Goal: Task Accomplishment & Management: Complete application form

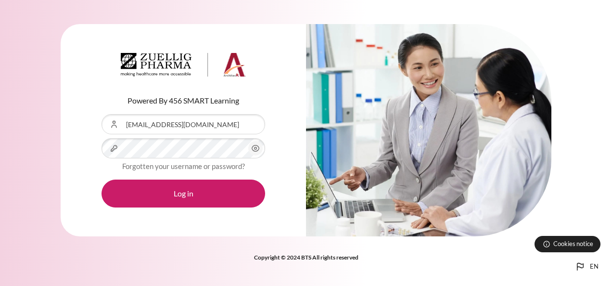
click at [201, 202] on button "Log in" at bounding box center [182, 193] width 163 height 28
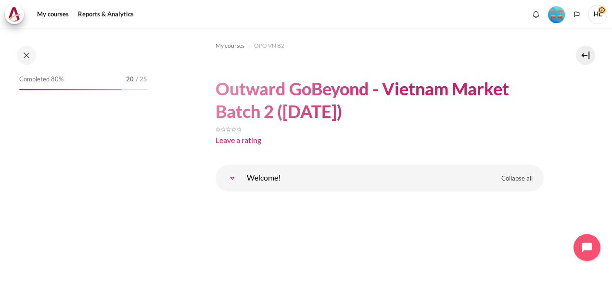
click at [105, 86] on div "Completed 80% 20 / 25" at bounding box center [83, 81] width 128 height 17
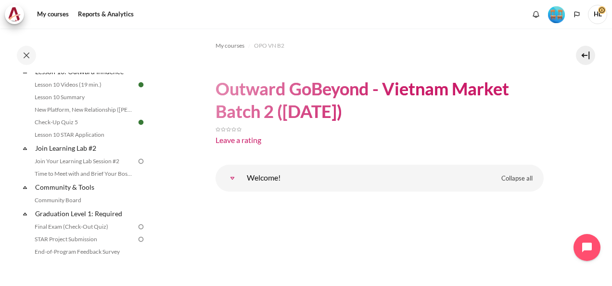
scroll to position [924, 0]
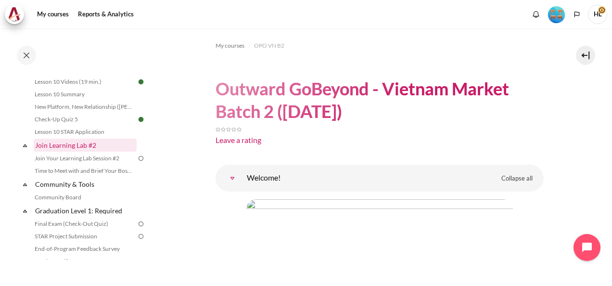
click at [49, 151] on link "Join Learning Lab #2" at bounding box center [85, 144] width 103 height 13
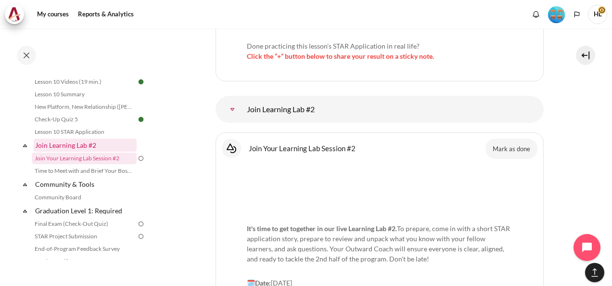
click at [49, 151] on link "Join Learning Lab #2" at bounding box center [85, 144] width 103 height 13
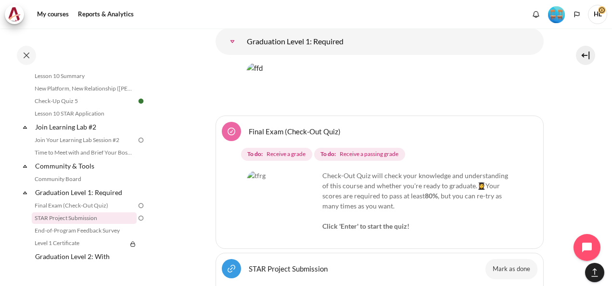
scroll to position [12429, 0]
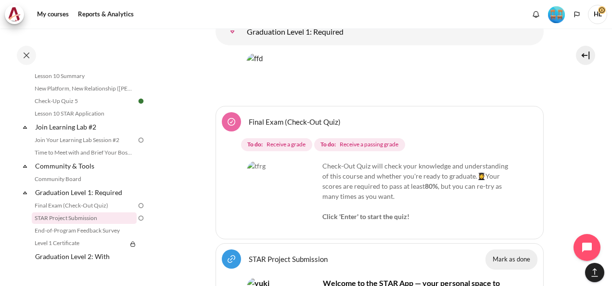
click at [499, 249] on button "Mark as done" at bounding box center [511, 259] width 52 height 20
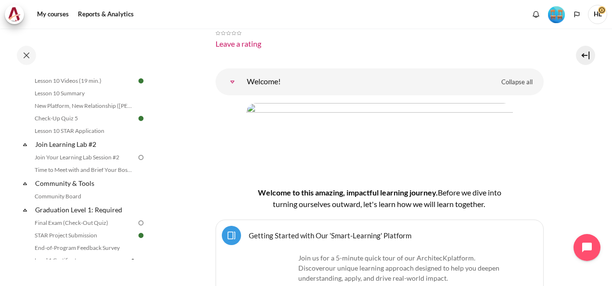
scroll to position [920, 0]
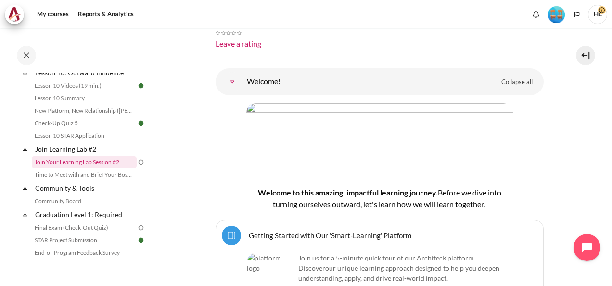
click at [88, 168] on link "Join Your Learning Lab Session #2" at bounding box center [84, 162] width 105 height 12
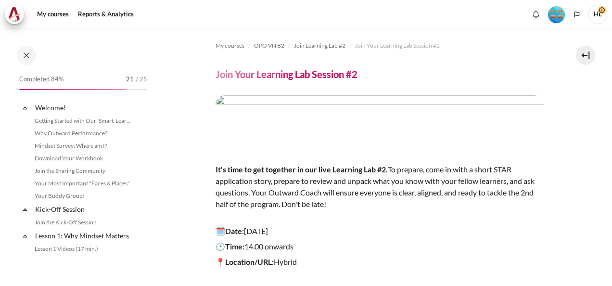
scroll to position [927, 0]
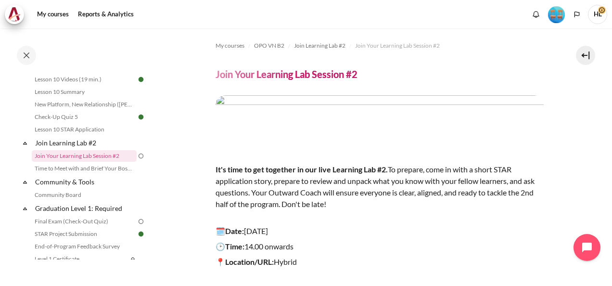
drag, startPoint x: 608, startPoint y: 236, endPoint x: 530, endPoint y: 252, distance: 79.6
click at [530, 252] on div "It's time to get together in our live Learning Lab #2. To prepare, come in with…" at bounding box center [379, 204] width 328 height 218
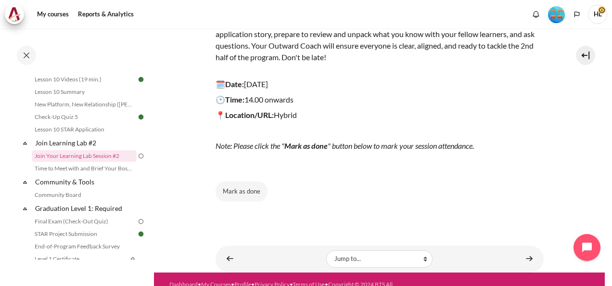
scroll to position [150, 0]
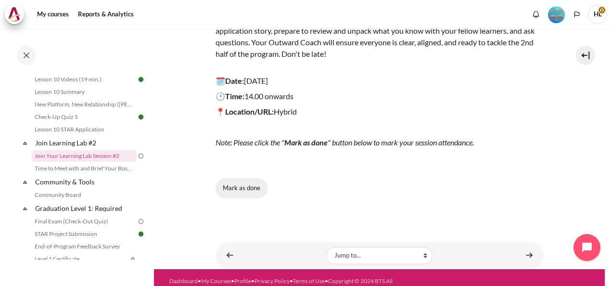
click at [246, 183] on button "Mark as done" at bounding box center [241, 188] width 52 height 20
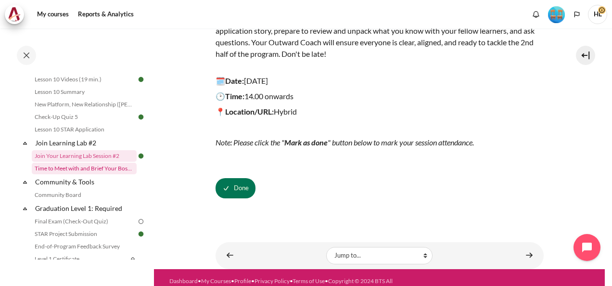
click at [88, 174] on link "Time to Meet with and Brief Your Boss #2" at bounding box center [84, 169] width 105 height 12
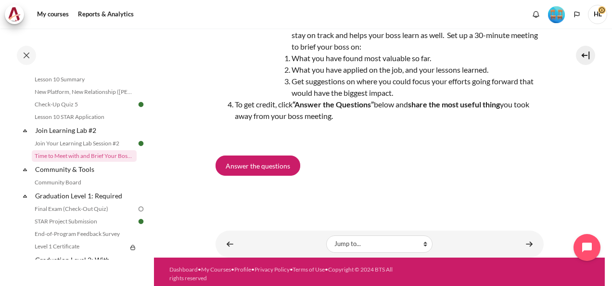
scroll to position [89, 0]
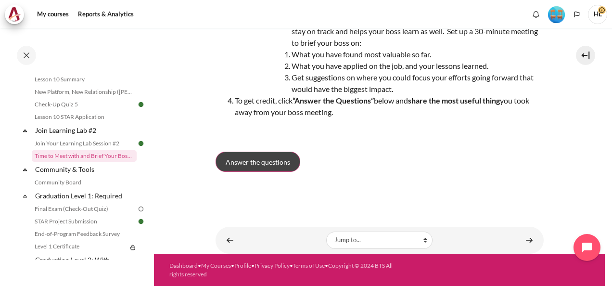
click at [253, 161] on span "Answer the questions" at bounding box center [258, 162] width 64 height 10
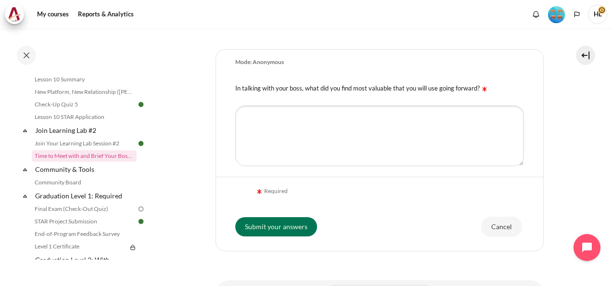
scroll to position [192, 0]
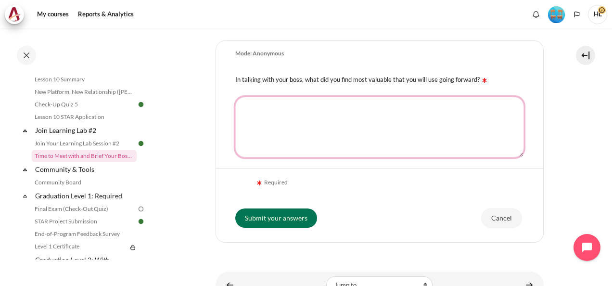
click at [247, 105] on textarea "In talking with your boss, what did you find most valuable that you will use go…" at bounding box center [379, 127] width 289 height 61
click at [322, 107] on textarea "Guidance from my boss for H2 performance" at bounding box center [379, 127] width 289 height 61
click at [407, 106] on textarea "Guidance from my boss to improve H2 performance" at bounding box center [379, 127] width 289 height 61
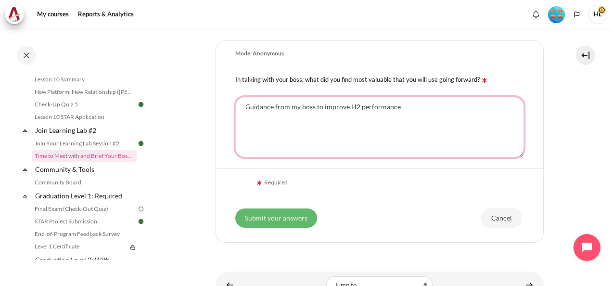
type textarea "Guidance from my boss to improve H2 performance"
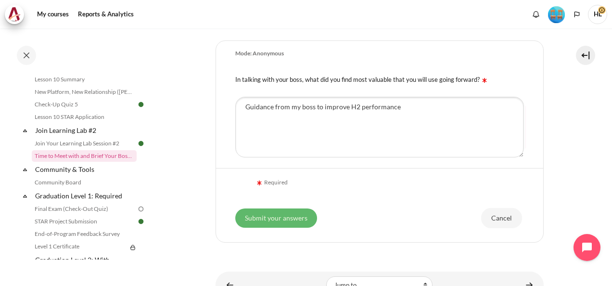
click at [282, 214] on input "Submit your answers" at bounding box center [276, 217] width 82 height 19
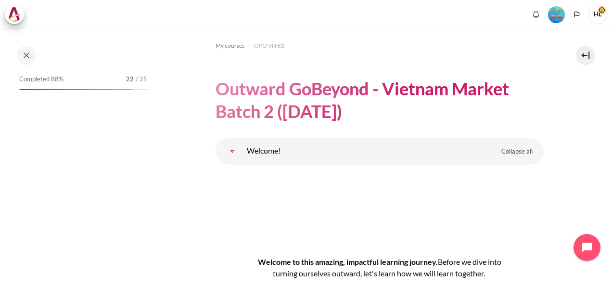
click at [142, 99] on div "Completed 88% 22 / 25" at bounding box center [83, 86] width 128 height 27
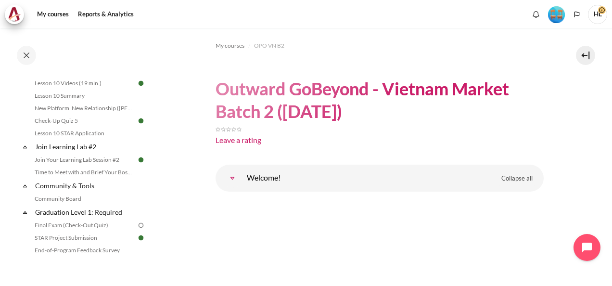
scroll to position [926, 0]
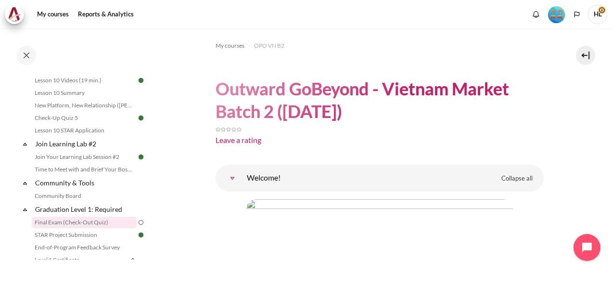
click at [83, 228] on link "Final Exam (Check-Out Quiz)" at bounding box center [84, 222] width 105 height 12
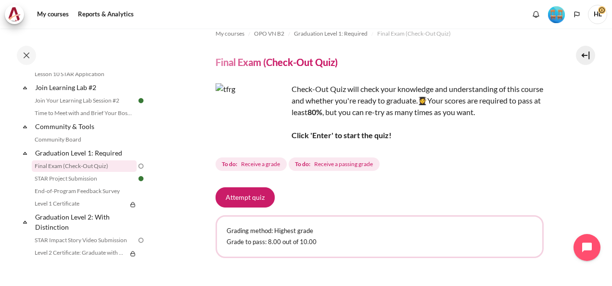
scroll to position [984, 0]
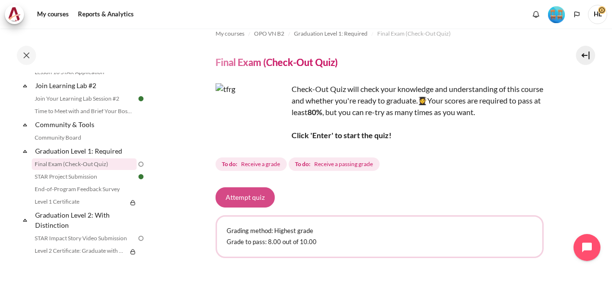
click at [251, 197] on button "Attempt quiz" at bounding box center [244, 197] width 59 height 20
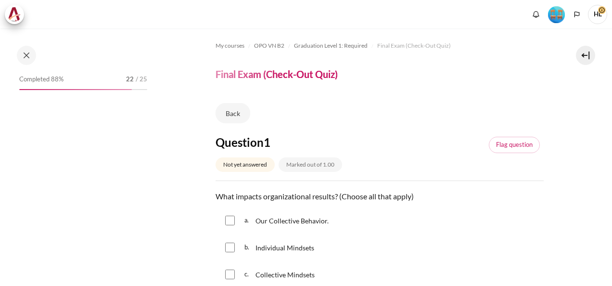
scroll to position [992, 0]
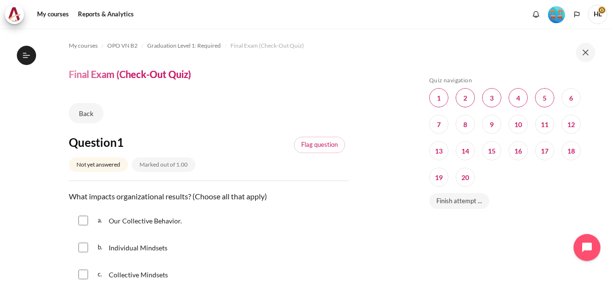
click at [539, 174] on div "Question 1 This page Question 2 This page Question 3 This page Question 4 This …" at bounding box center [510, 138] width 162 height 101
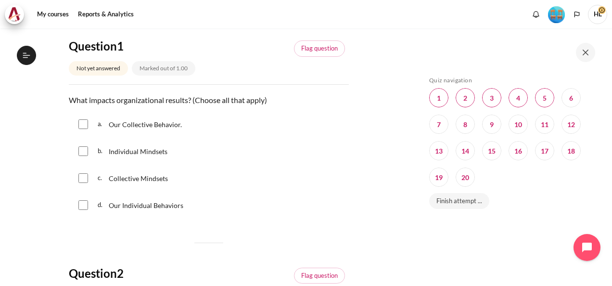
scroll to position [115, 0]
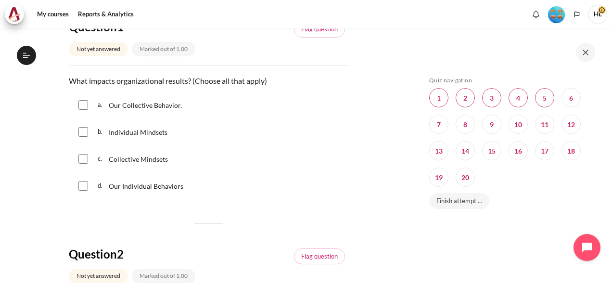
click at [85, 131] on input "Content" at bounding box center [83, 132] width 10 height 10
checkbox input "true"
click at [81, 188] on input "Content" at bounding box center [83, 186] width 10 height 10
checkbox input "true"
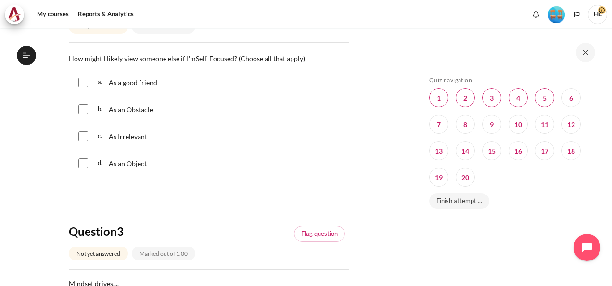
scroll to position [365, 0]
click at [176, 134] on div "c. As Irrelevant" at bounding box center [209, 135] width 280 height 25
click at [84, 107] on input "Content" at bounding box center [83, 108] width 10 height 10
checkbox input "true"
click at [83, 139] on input "Content" at bounding box center [83, 135] width 10 height 10
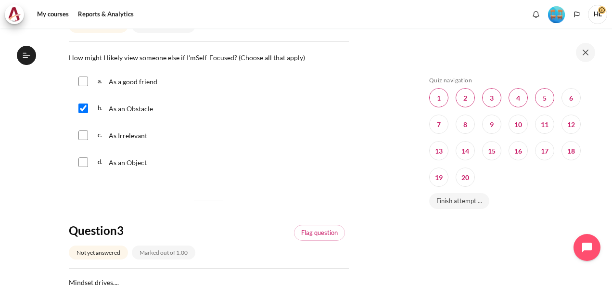
checkbox input "true"
click at [83, 161] on input "Content" at bounding box center [83, 162] width 10 height 10
checkbox input "true"
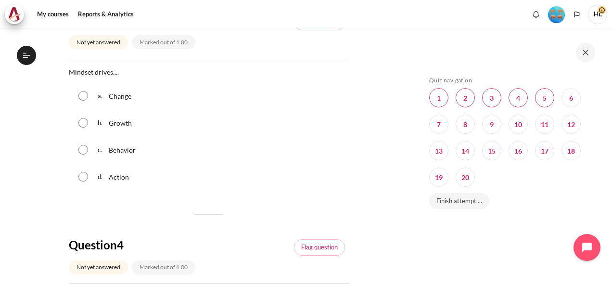
scroll to position [577, 0]
click at [80, 149] on input "Content" at bounding box center [83, 148] width 10 height 10
radio input "true"
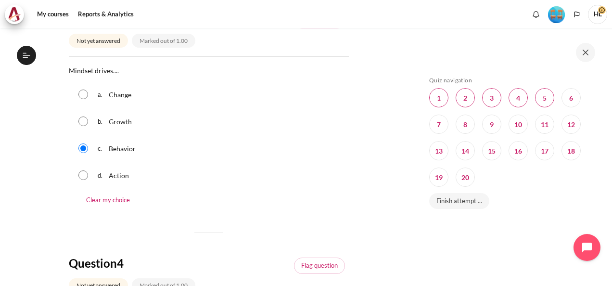
click at [78, 170] on input "Content" at bounding box center [83, 175] width 10 height 10
radio input "true"
click at [78, 89] on input "Content" at bounding box center [83, 94] width 10 height 10
radio input "true"
click at [81, 147] on input "Content" at bounding box center [83, 148] width 10 height 10
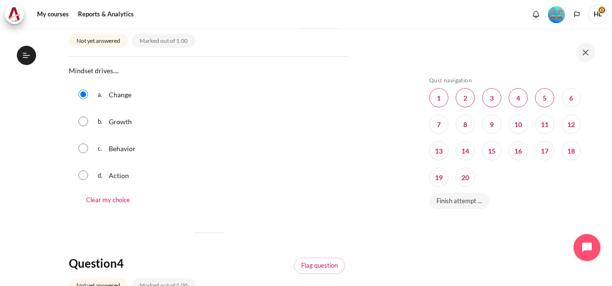
radio input "true"
click at [390, 221] on section "My courses OPO VN B2 Graduation Level 1: Required Final Exam (Check-Out Quiz) F…" at bounding box center [208, 102] width 402 height 1302
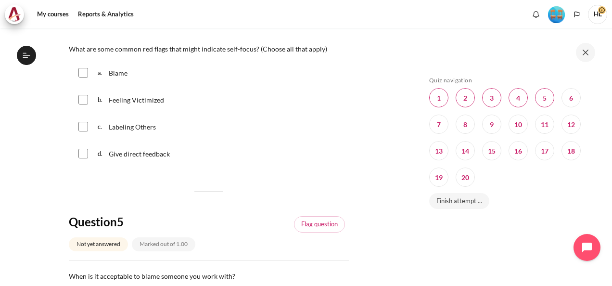
scroll to position [846, 0]
click at [84, 96] on input "Content" at bounding box center [83, 98] width 10 height 10
checkbox input "true"
click at [84, 127] on input "Content" at bounding box center [83, 125] width 10 height 10
checkbox input "true"
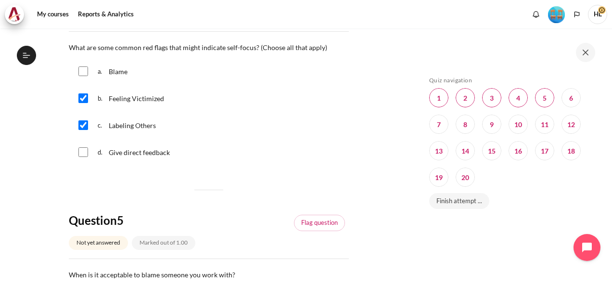
click at [85, 71] on input "Content" at bounding box center [83, 71] width 10 height 10
checkbox input "true"
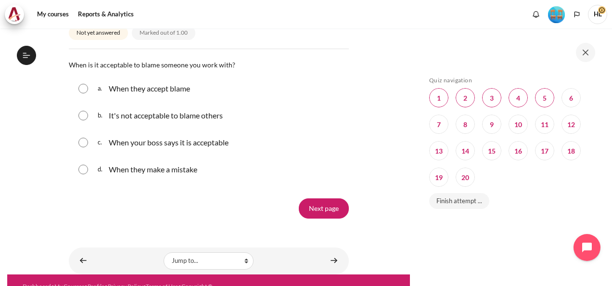
scroll to position [1037, 0]
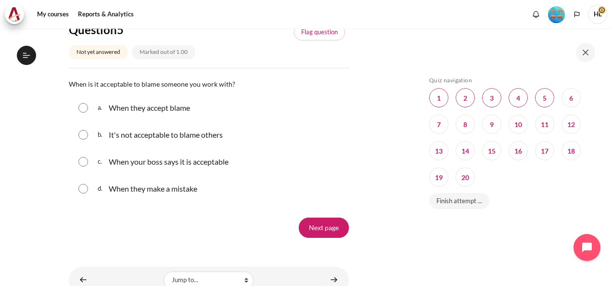
click at [82, 130] on input "Content" at bounding box center [83, 135] width 10 height 10
radio input "true"
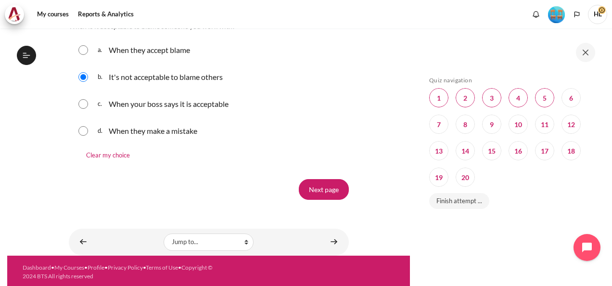
scroll to position [1095, 0]
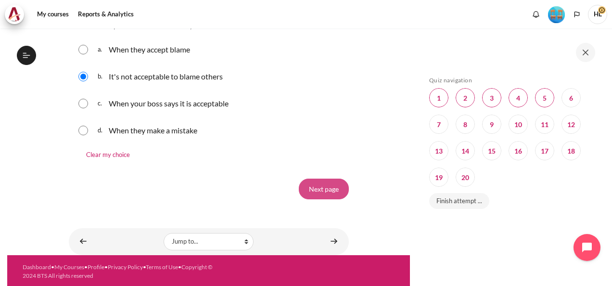
click at [305, 181] on input "Next page" at bounding box center [324, 188] width 50 height 20
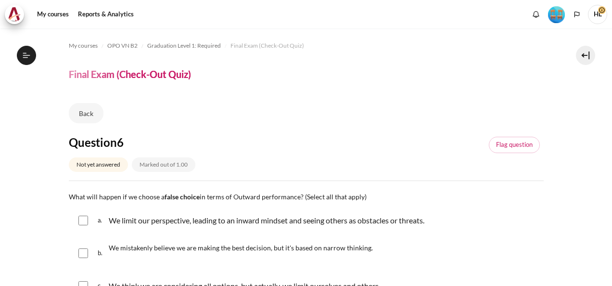
scroll to position [992, 0]
click at [521, 214] on div "a. We limit our perspective, leading to an inward mindset and seeing others as …" at bounding box center [306, 220] width 475 height 25
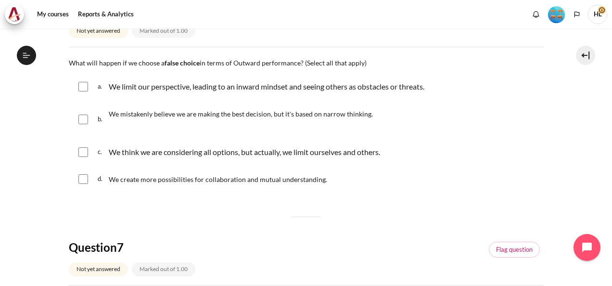
scroll to position [135, 0]
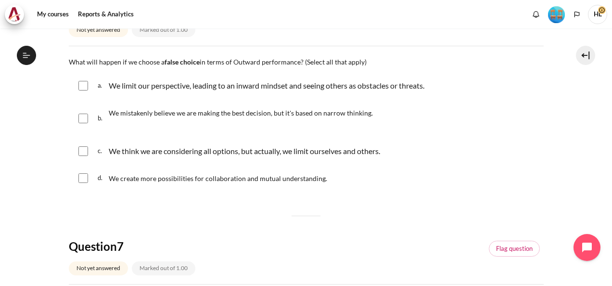
click at [80, 87] on input "Content" at bounding box center [83, 86] width 10 height 10
checkbox input "true"
click at [83, 151] on input "Content" at bounding box center [83, 151] width 10 height 10
checkbox input "true"
click at [83, 121] on input "Content" at bounding box center [83, 118] width 10 height 10
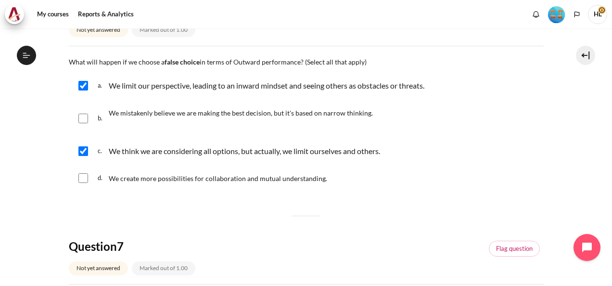
checkbox input "true"
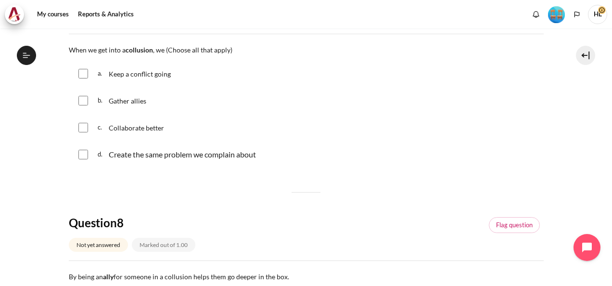
scroll to position [365, 0]
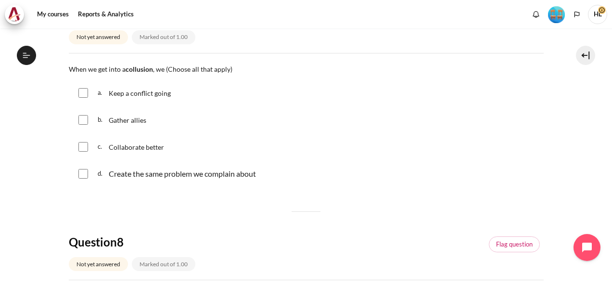
click at [84, 91] on input "Content" at bounding box center [83, 93] width 10 height 10
checkbox input "true"
click at [85, 172] on input "Content" at bounding box center [83, 174] width 10 height 10
checkbox input "true"
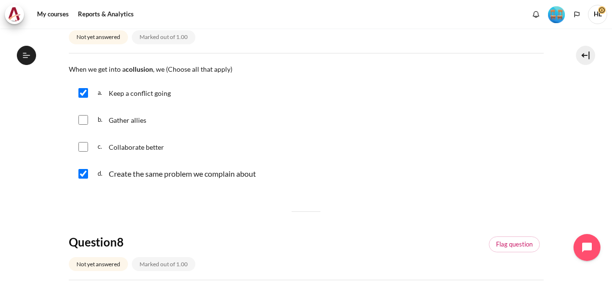
click at [82, 117] on input "Content" at bounding box center [83, 120] width 10 height 10
checkbox input "true"
click at [509, 167] on div "d. Create the same problem we complain about" at bounding box center [306, 173] width 475 height 25
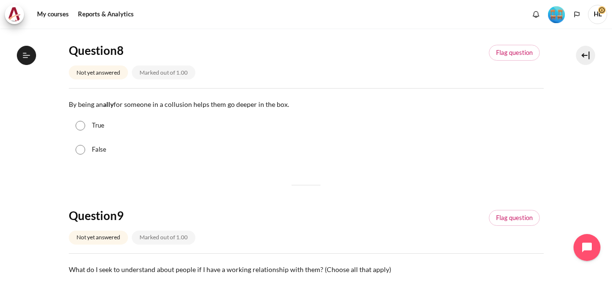
scroll to position [558, 0]
click at [82, 146] on input "False" at bounding box center [80, 149] width 10 height 10
radio input "true"
click at [573, 158] on section "My courses OPO VN B2 Graduation Level 1: Required Final Exam (Check-Out Quiz) F…" at bounding box center [305, 101] width 597 height 1260
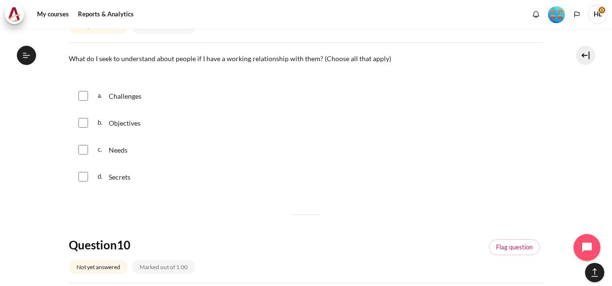
scroll to position [769, 0]
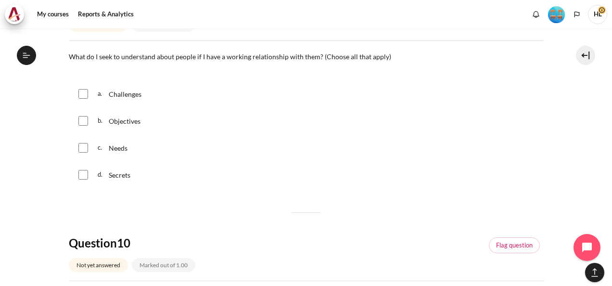
click at [83, 91] on input "Content" at bounding box center [83, 94] width 10 height 10
checkbox input "true"
click at [84, 125] on div "b. Objectives" at bounding box center [306, 120] width 475 height 25
click at [82, 120] on input "Content" at bounding box center [83, 121] width 10 height 10
checkbox input "true"
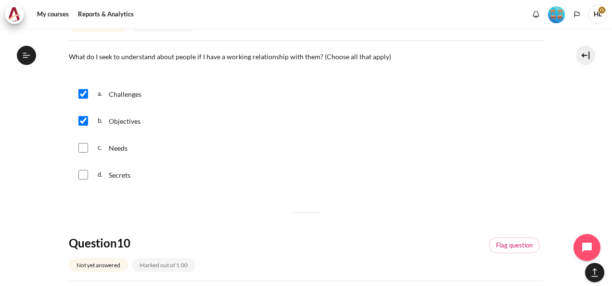
click at [83, 148] on input "Content" at bounding box center [83, 148] width 10 height 10
checkbox input "true"
click at [511, 185] on div "d. Secrets" at bounding box center [306, 174] width 475 height 25
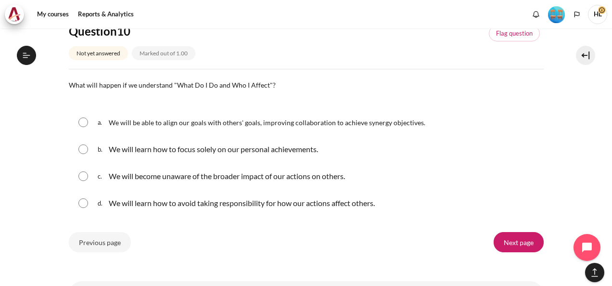
scroll to position [1000, 0]
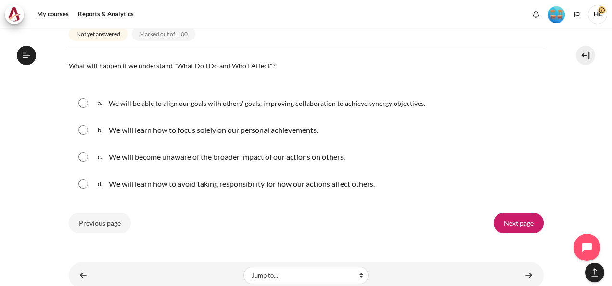
click at [82, 102] on input "Content" at bounding box center [83, 103] width 10 height 10
radio input "true"
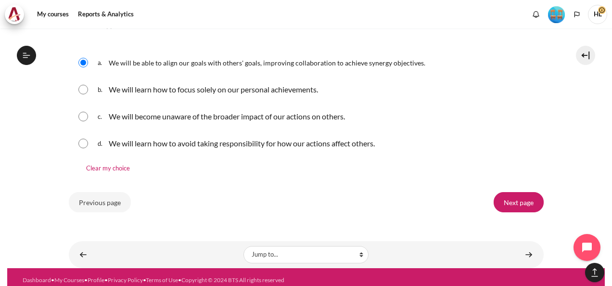
scroll to position [1045, 0]
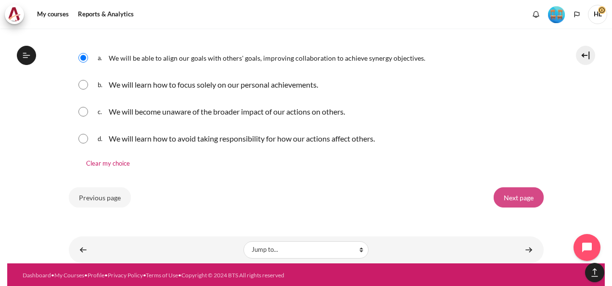
click at [516, 196] on input "Next page" at bounding box center [518, 197] width 50 height 20
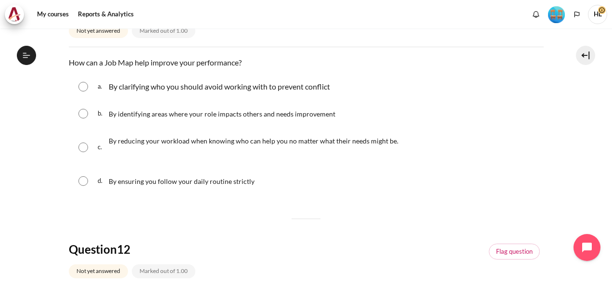
scroll to position [135, 0]
click at [83, 112] on input "Content" at bounding box center [83, 113] width 10 height 10
radio input "true"
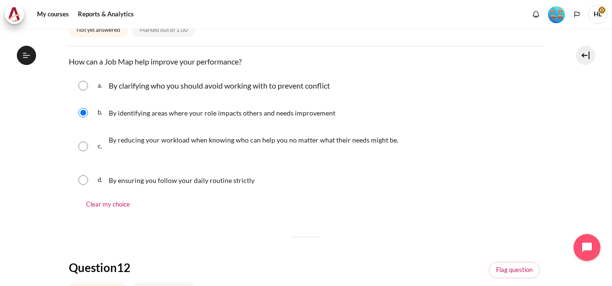
click at [501, 169] on div "d. By ensuring you follow your daily routine strictly" at bounding box center [306, 179] width 475 height 25
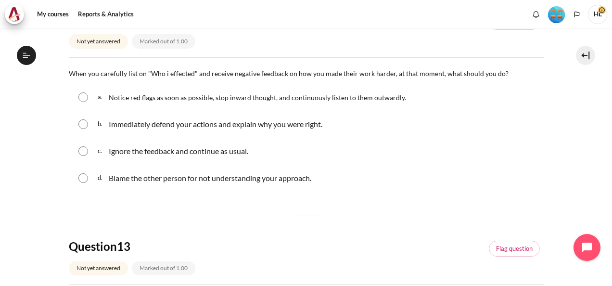
scroll to position [385, 0]
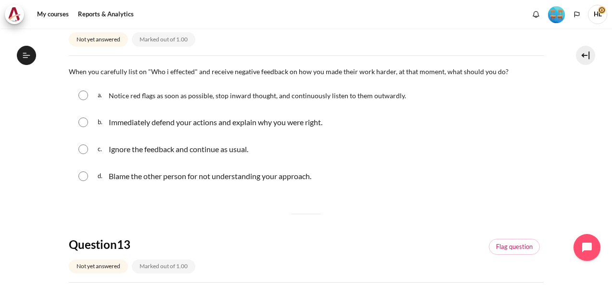
click at [82, 95] on input "Content" at bounding box center [83, 95] width 10 height 10
radio input "true"
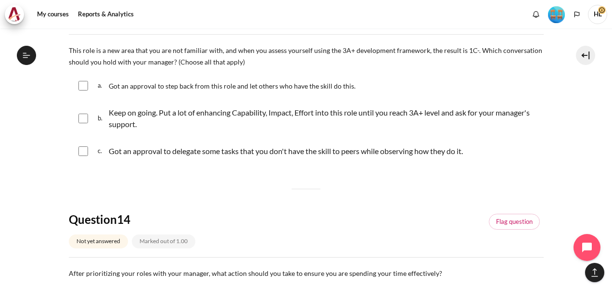
scroll to position [654, 0]
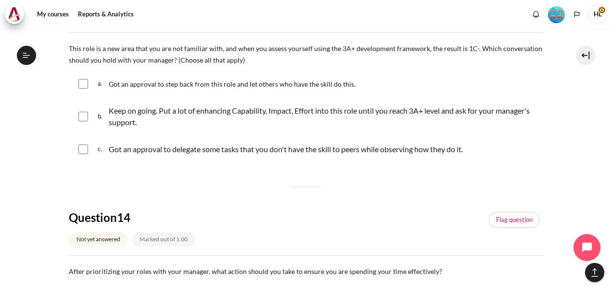
click at [81, 115] on input "Content" at bounding box center [83, 117] width 10 height 10
checkbox input "true"
click at [552, 156] on section "My courses OPO VN B2 Graduation Level 1: Required Final Exam (Check-Out Quiz) F…" at bounding box center [305, 40] width 597 height 1333
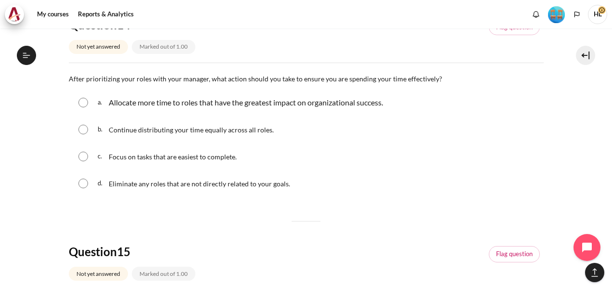
scroll to position [866, 0]
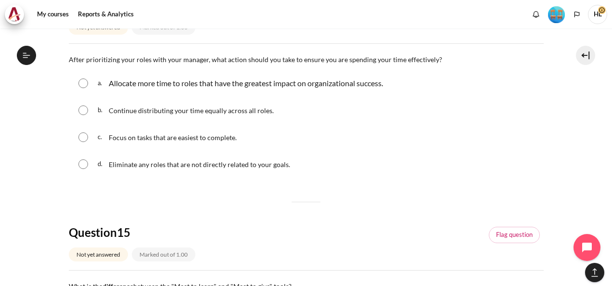
click at [151, 91] on div "a. Allocate more time to roles that have the greatest impact on organizational …" at bounding box center [306, 83] width 475 height 25
click at [83, 83] on input "Content" at bounding box center [83, 83] width 10 height 10
radio input "true"
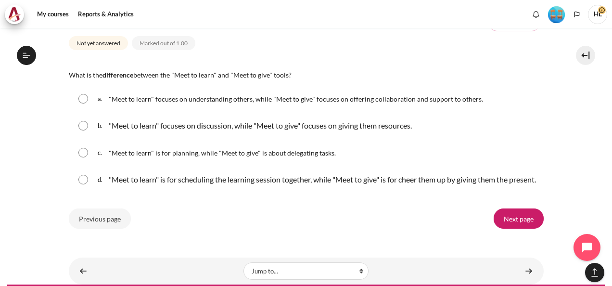
scroll to position [1116, 0]
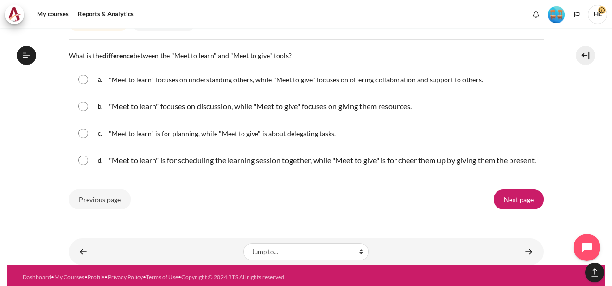
click at [84, 77] on input "Content" at bounding box center [83, 80] width 10 height 10
radio input "true"
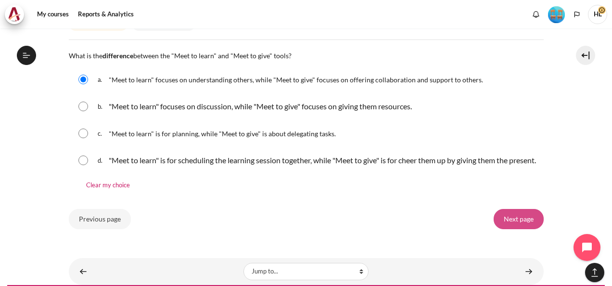
click at [516, 229] on input "Next page" at bounding box center [518, 219] width 50 height 20
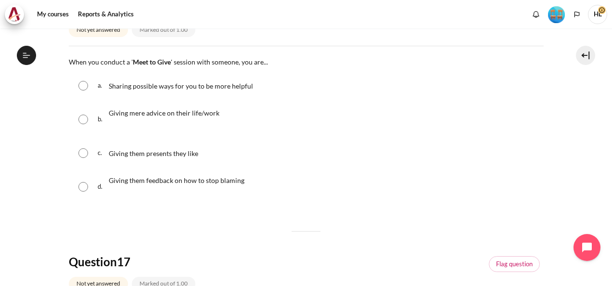
scroll to position [154, 0]
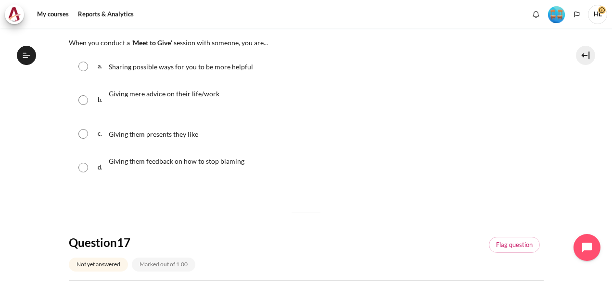
click at [82, 64] on input "Content" at bounding box center [83, 67] width 10 height 10
radio input "true"
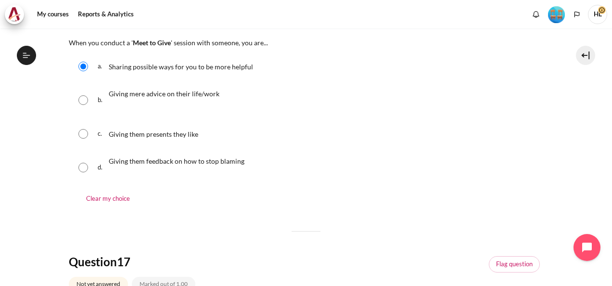
click at [78, 95] on input "Content" at bounding box center [83, 100] width 10 height 10
radio input "true"
click at [78, 129] on input "Content" at bounding box center [83, 134] width 10 height 10
radio input "true"
click at [81, 67] on input "Content" at bounding box center [83, 67] width 10 height 10
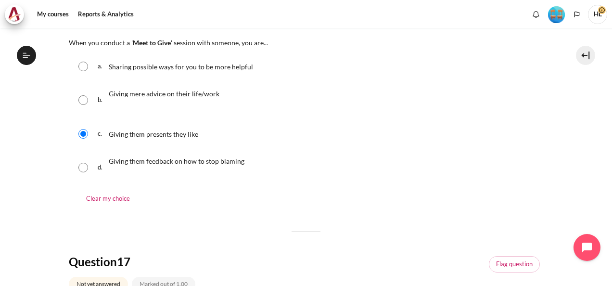
radio input "true"
click at [81, 67] on input "Content" at bounding box center [83, 67] width 10 height 10
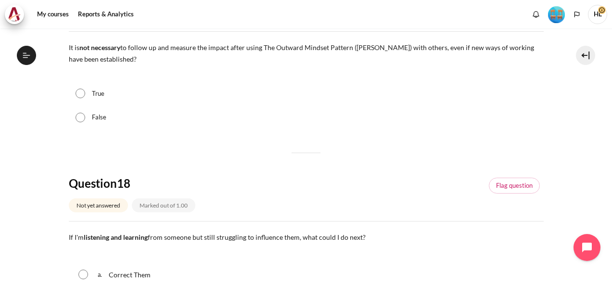
scroll to position [423, 0]
click at [81, 115] on input "False" at bounding box center [80, 117] width 10 height 10
radio input "true"
click at [514, 131] on div "Question 16 Not yet answered Marked out of 1.00 Flag question Question text Whe…" at bounding box center [306, 270] width 475 height 1118
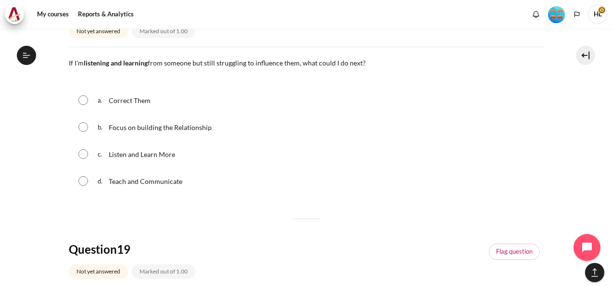
scroll to position [616, 0]
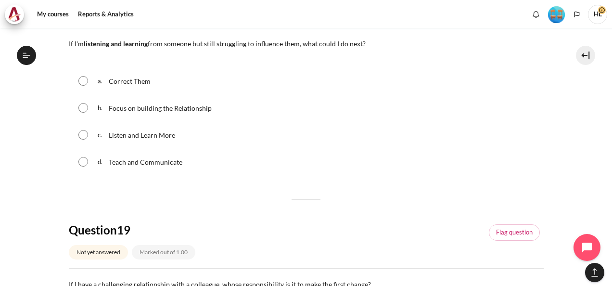
click at [83, 109] on input "Content" at bounding box center [83, 108] width 10 height 10
radio input "true"
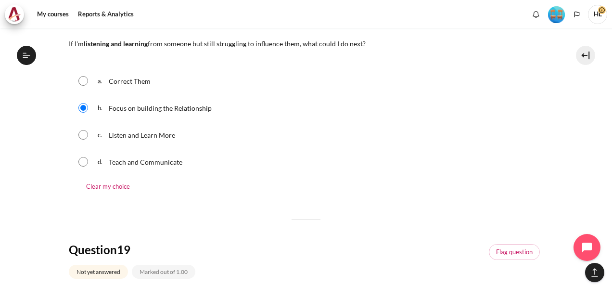
click at [536, 153] on div "d. Teach and Communicate" at bounding box center [306, 161] width 475 height 25
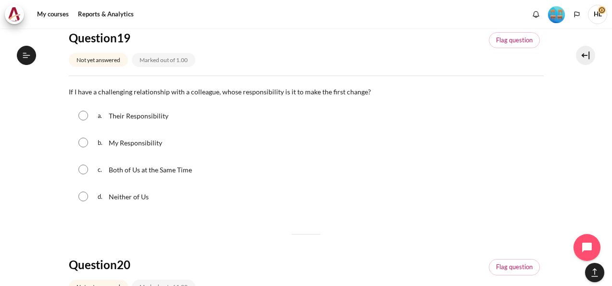
scroll to position [846, 0]
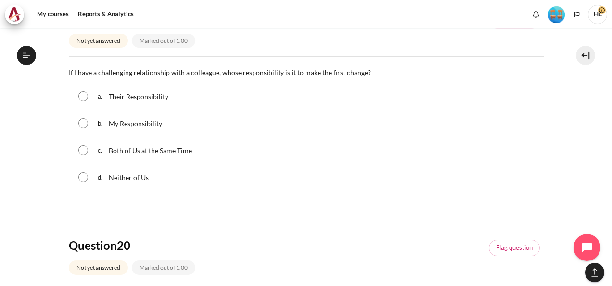
click at [82, 147] on input "Content" at bounding box center [83, 150] width 10 height 10
radio input "true"
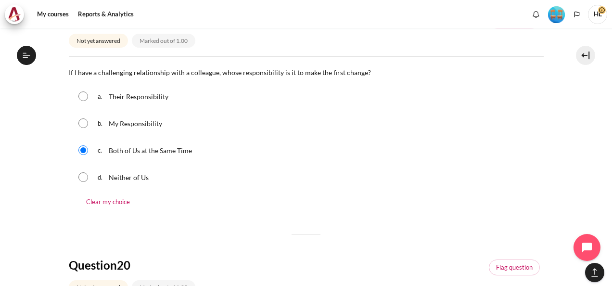
click at [529, 164] on div "d. Neither of Us" at bounding box center [306, 176] width 475 height 25
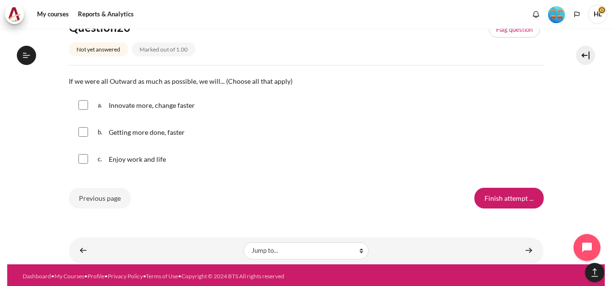
scroll to position [1084, 0]
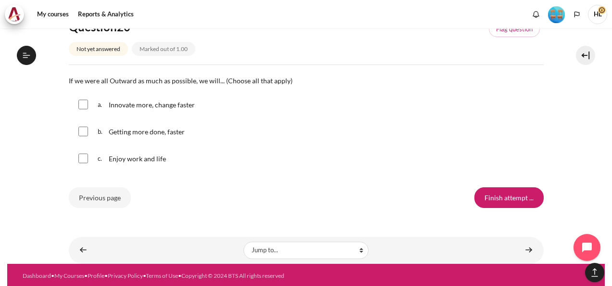
click at [84, 104] on input "Content" at bounding box center [83, 105] width 10 height 10
checkbox input "true"
click at [81, 132] on input "Content" at bounding box center [83, 131] width 10 height 10
checkbox input "true"
click at [82, 162] on div "c. Enjoy work and life" at bounding box center [306, 158] width 475 height 25
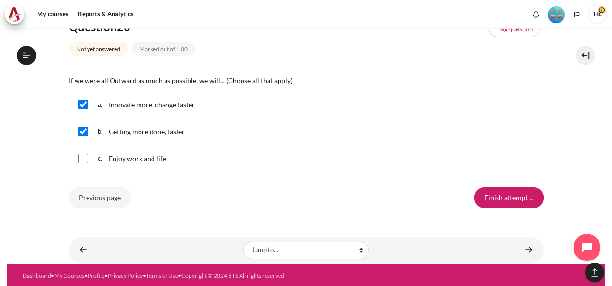
click at [84, 158] on input "Content" at bounding box center [83, 158] width 10 height 10
checkbox input "true"
click at [494, 196] on input "Finish attempt ..." at bounding box center [508, 197] width 69 height 20
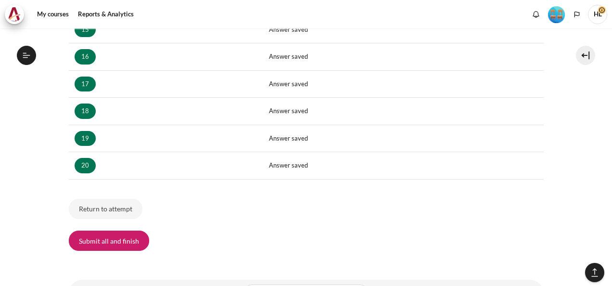
scroll to position [613, 0]
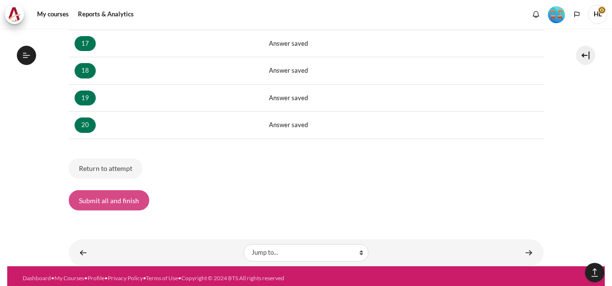
click at [106, 196] on button "Submit all and finish" at bounding box center [109, 200] width 80 height 20
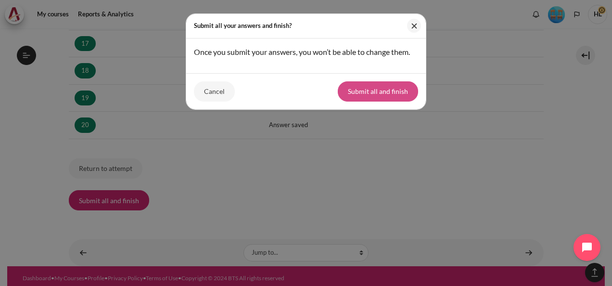
click at [365, 88] on button "Submit all and finish" at bounding box center [378, 91] width 80 height 20
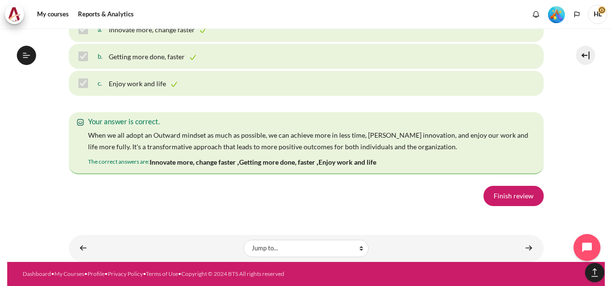
scroll to position [6870, 0]
click at [520, 198] on link "Finish review" at bounding box center [513, 196] width 60 height 20
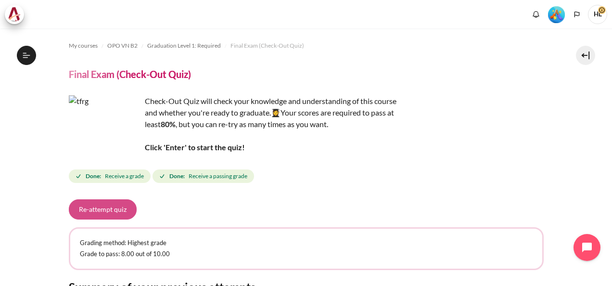
scroll to position [992, 0]
click at [98, 213] on button "Re-attempt quiz" at bounding box center [103, 209] width 68 height 20
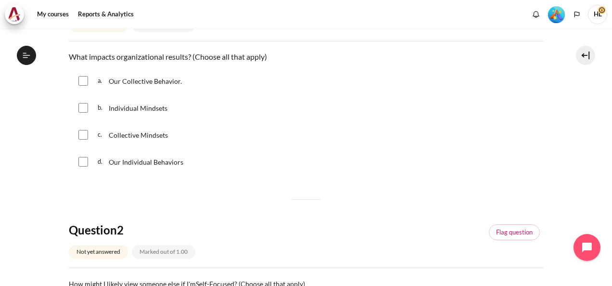
scroll to position [154, 0]
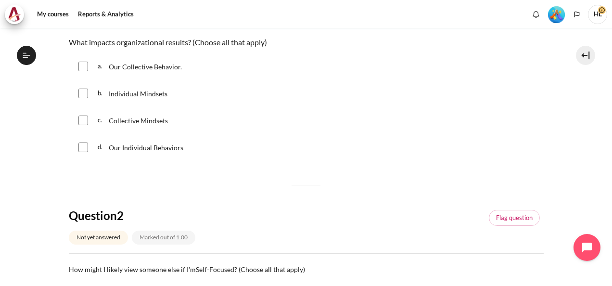
click at [82, 68] on input "Content" at bounding box center [83, 67] width 10 height 10
checkbox input "true"
click at [84, 94] on input "Content" at bounding box center [83, 93] width 10 height 10
checkbox input "true"
click at [83, 120] on input "Content" at bounding box center [83, 120] width 10 height 10
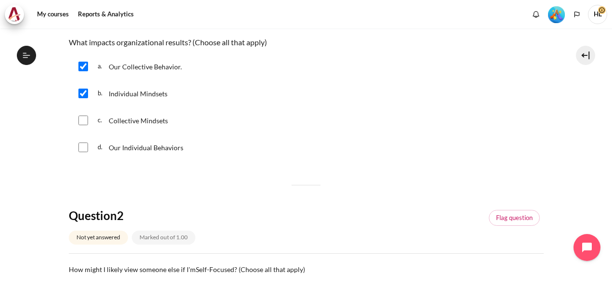
checkbox input "true"
click at [84, 149] on input "Content" at bounding box center [83, 147] width 10 height 10
checkbox input "true"
click at [506, 244] on div "Question 2 Not yet answered Marked out of 1.00 Flag question" at bounding box center [306, 231] width 475 height 46
click at [606, 282] on div "My courses OPO VN B2 Graduation Level 1: Required Final Exam (Check-Out Quiz) F…" at bounding box center [306, 156] width 612 height 257
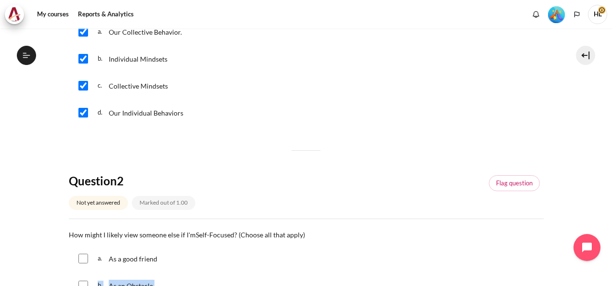
click at [606, 282] on div "My courses OPO VN B2 Graduation Level 1: Required Final Exam (Check-Out Quiz) F…" at bounding box center [306, 156] width 612 height 257
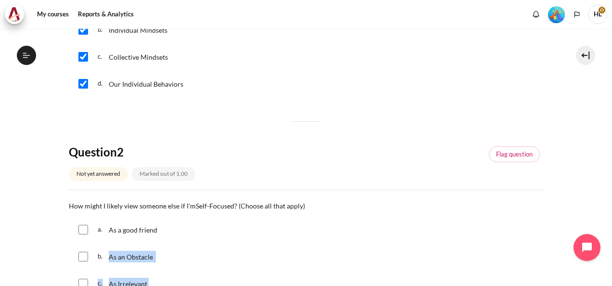
click at [606, 282] on div "My courses OPO VN B2 Graduation Level 1: Required Final Exam (Check-Out Quiz) F…" at bounding box center [306, 156] width 612 height 257
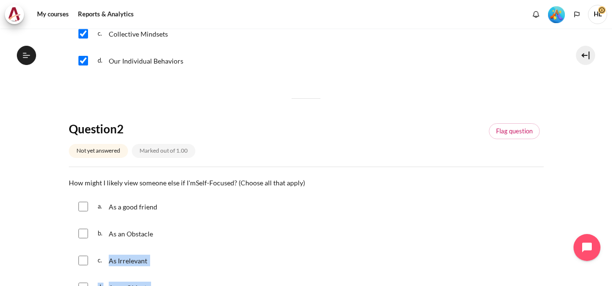
click at [606, 282] on div "My courses OPO VN B2 Graduation Level 1: Required Final Exam (Check-Out Quiz) F…" at bounding box center [306, 156] width 612 height 257
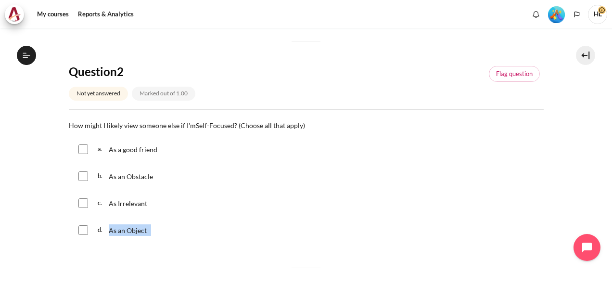
click at [606, 282] on div "My courses OPO VN B2 Graduation Level 1: Required Final Exam (Check-Out Quiz) F…" at bounding box center [306, 156] width 612 height 257
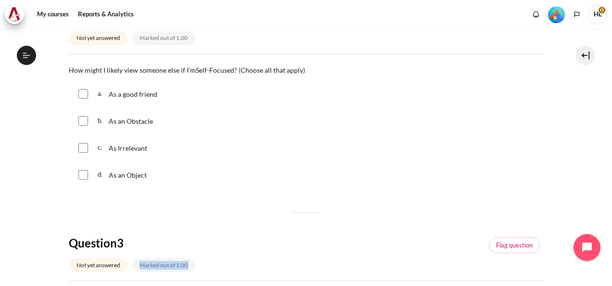
click at [606, 282] on div "My courses OPO VN B2 Graduation Level 1: Required Final Exam (Check-Out Quiz) F…" at bounding box center [306, 156] width 612 height 257
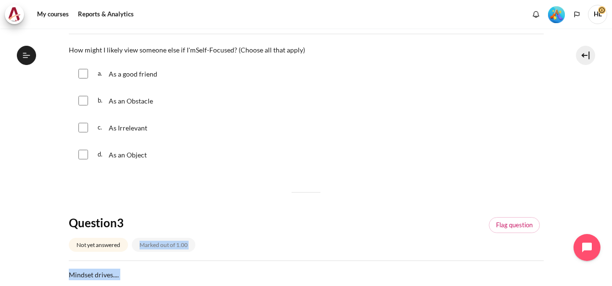
click at [80, 97] on input "Content" at bounding box center [83, 101] width 10 height 10
checkbox input "true"
click at [83, 126] on input "Content" at bounding box center [83, 128] width 10 height 10
checkbox input "true"
click at [81, 155] on input "Content" at bounding box center [83, 155] width 10 height 10
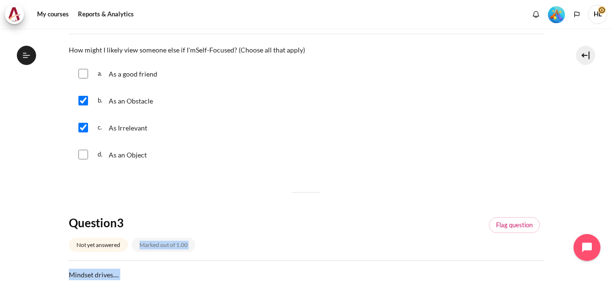
checkbox input "true"
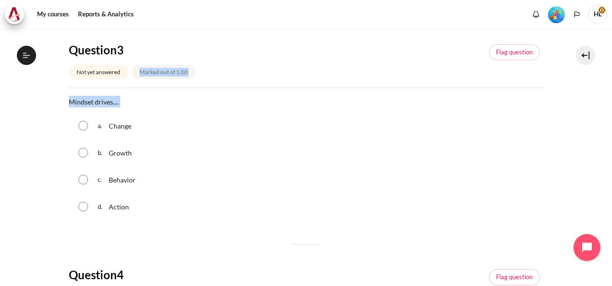
scroll to position [566, 0]
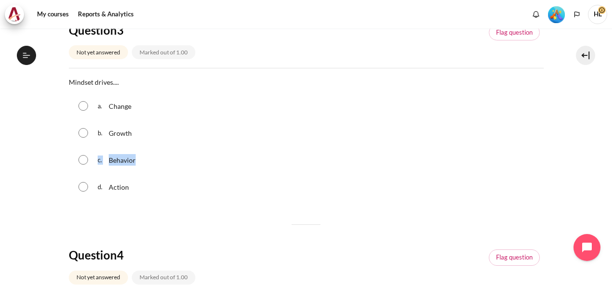
drag, startPoint x: 162, startPoint y: 153, endPoint x: 83, endPoint y: 161, distance: 79.8
click at [83, 161] on div "c. Behavior" at bounding box center [306, 159] width 475 height 25
click at [83, 161] on input "Content" at bounding box center [83, 160] width 10 height 10
radio input "true"
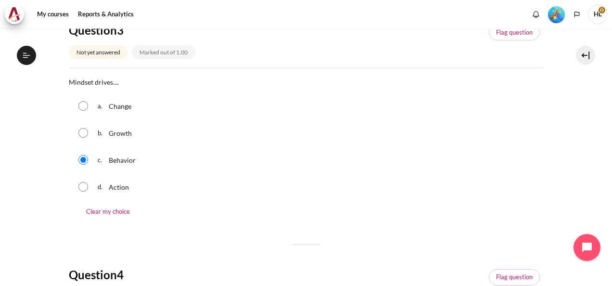
click at [553, 188] on section "My courses OPO VN B2 Graduation Level 1: Required Final Exam (Check-Out Quiz) F…" at bounding box center [305, 114] width 597 height 1302
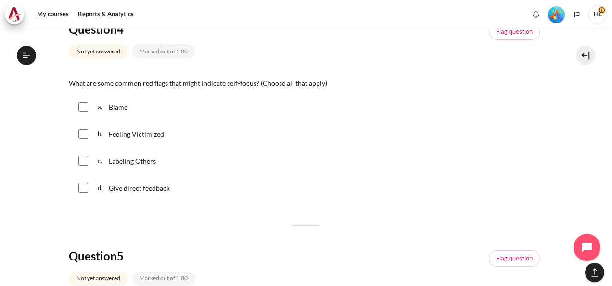
scroll to position [813, 0]
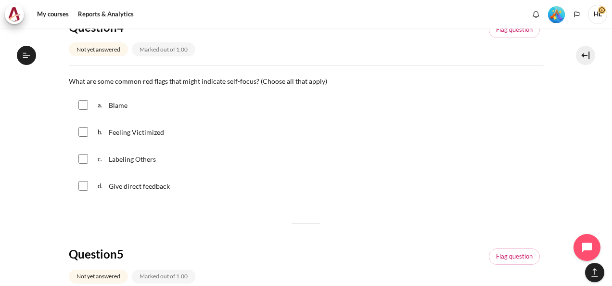
click at [80, 104] on input "Content" at bounding box center [83, 105] width 10 height 10
checkbox input "true"
click at [82, 134] on input "Content" at bounding box center [83, 132] width 10 height 10
checkbox input "true"
click at [82, 159] on input "Content" at bounding box center [83, 159] width 10 height 10
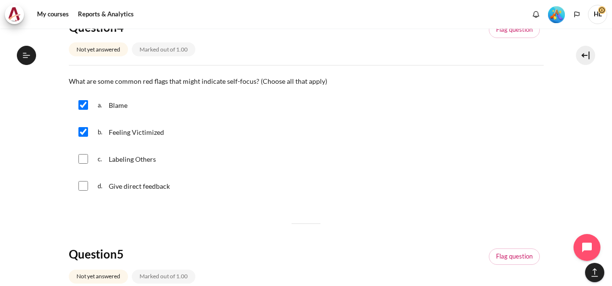
checkbox input "true"
click at [517, 179] on div "d. Give direct feedback" at bounding box center [306, 185] width 475 height 25
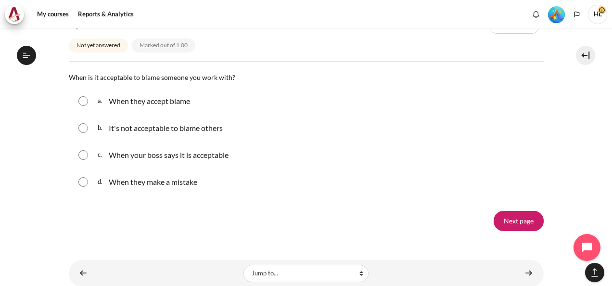
scroll to position [1063, 0]
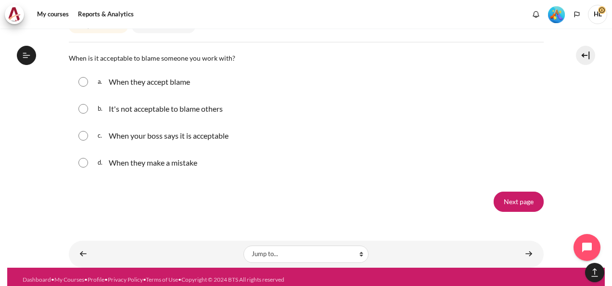
click at [84, 109] on input "Content" at bounding box center [83, 109] width 10 height 10
radio input "true"
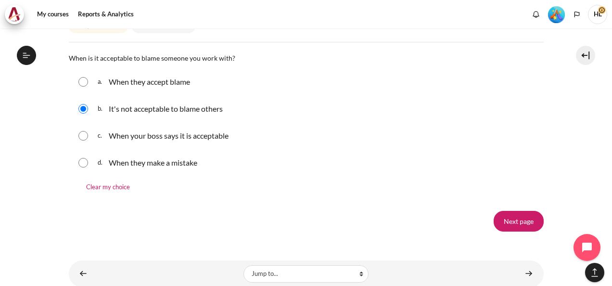
click at [509, 150] on div "d. When they make a mistake" at bounding box center [306, 162] width 475 height 25
click at [518, 221] on input "Next page" at bounding box center [518, 221] width 50 height 20
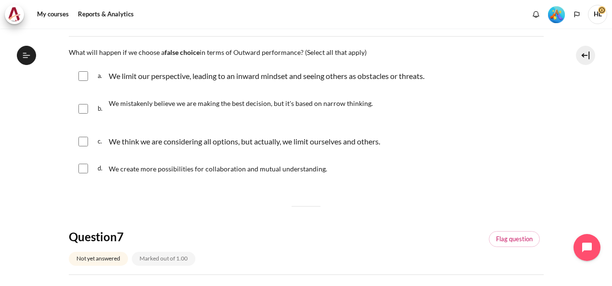
scroll to position [154, 0]
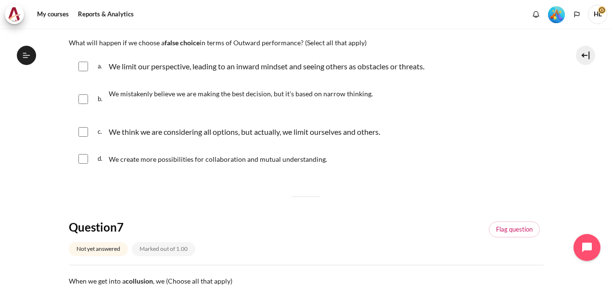
click at [86, 64] on input "Content" at bounding box center [83, 67] width 10 height 10
checkbox input "true"
click at [83, 129] on input "Content" at bounding box center [83, 132] width 10 height 10
checkbox input "true"
click at [82, 97] on input "Content" at bounding box center [83, 99] width 10 height 10
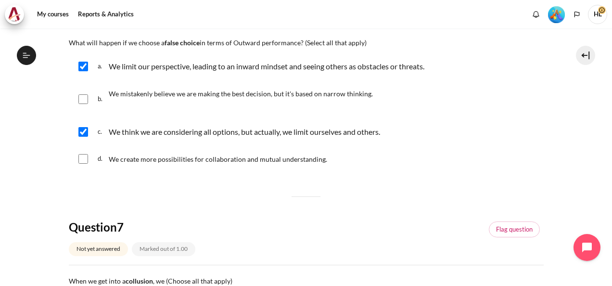
checkbox input "true"
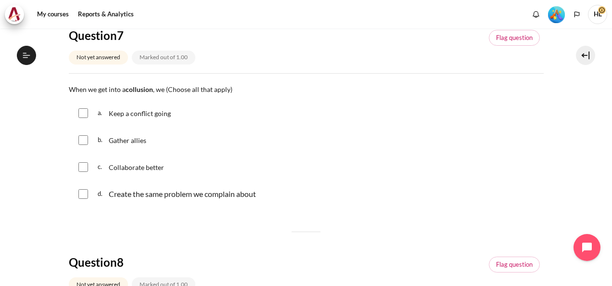
scroll to position [385, 0]
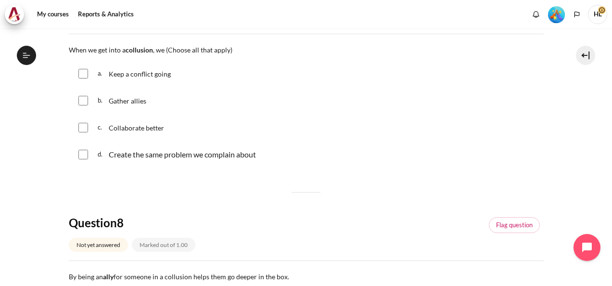
click at [83, 73] on input "Content" at bounding box center [83, 74] width 10 height 10
checkbox input "true"
click at [84, 101] on input "Content" at bounding box center [83, 101] width 10 height 10
checkbox input "true"
click at [83, 155] on input "Content" at bounding box center [83, 155] width 10 height 10
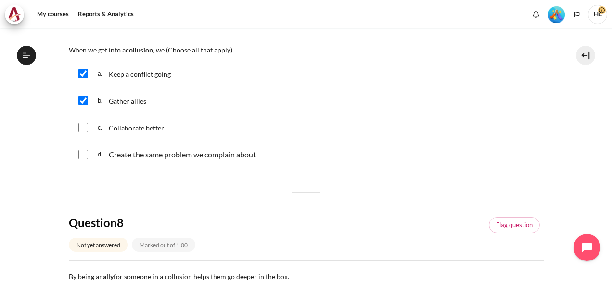
checkbox input "true"
click at [506, 151] on div "d. Create the same problem we complain about" at bounding box center [306, 154] width 475 height 25
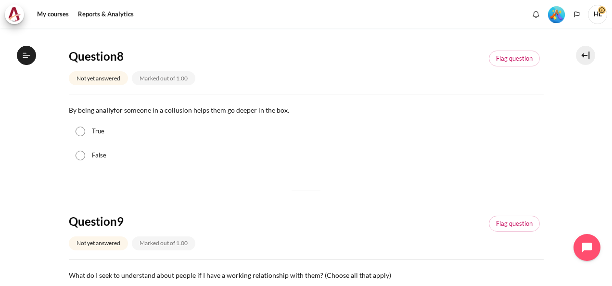
scroll to position [558, 0]
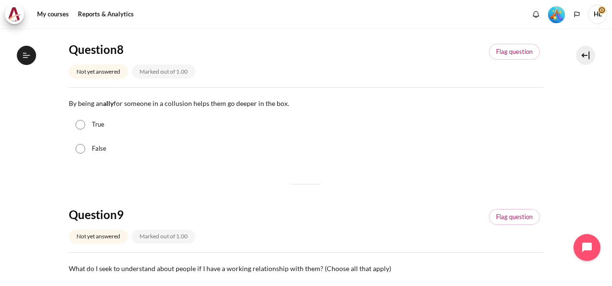
click at [81, 123] on input "True" at bounding box center [80, 125] width 10 height 10
radio input "true"
click at [549, 240] on section "My courses OPO VN B2 Graduation Level 1: Required Final Exam (Check-Out Quiz) F…" at bounding box center [305, 101] width 597 height 1260
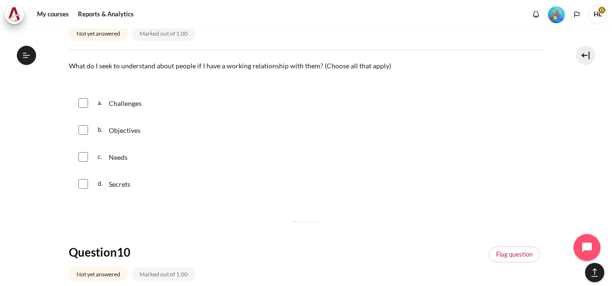
scroll to position [769, 0]
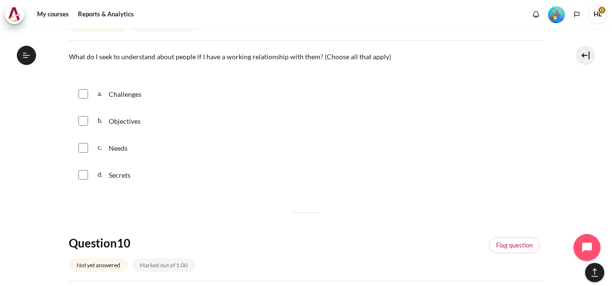
click at [79, 93] on input "Content" at bounding box center [83, 94] width 10 height 10
checkbox input "true"
click at [83, 119] on input "Content" at bounding box center [83, 121] width 10 height 10
checkbox input "true"
click at [82, 146] on input "Content" at bounding box center [83, 148] width 10 height 10
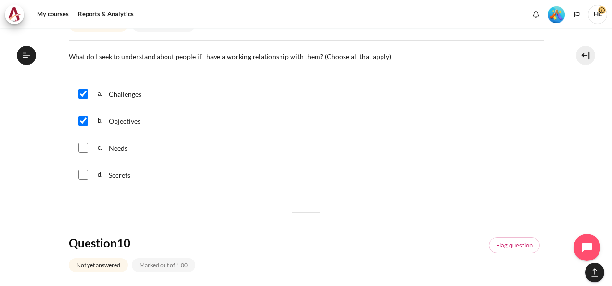
checkbox input "true"
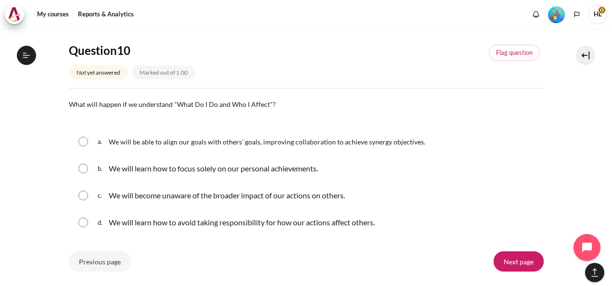
scroll to position [1000, 0]
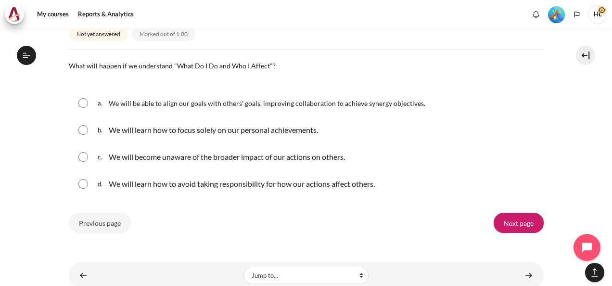
click at [80, 99] on input "Content" at bounding box center [83, 103] width 10 height 10
radio input "true"
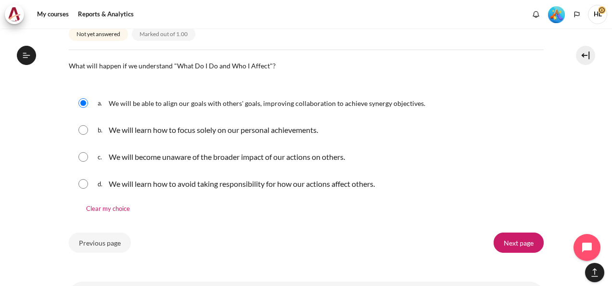
click at [86, 189] on div "d. We will learn how to avoid taking responsibility for how our actions affect …" at bounding box center [306, 183] width 475 height 25
click at [517, 245] on input "Next page" at bounding box center [518, 242] width 50 height 20
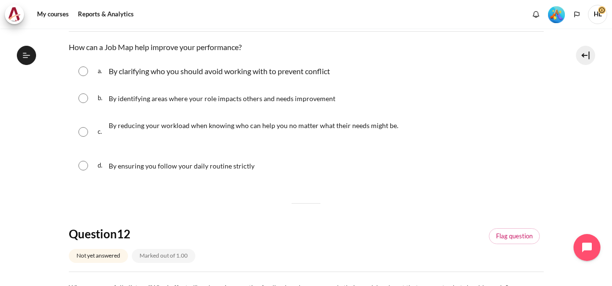
scroll to position [173, 0]
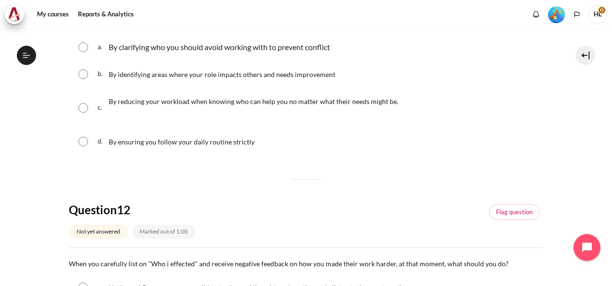
click at [83, 47] on input "Content" at bounding box center [83, 47] width 10 height 10
radio input "true"
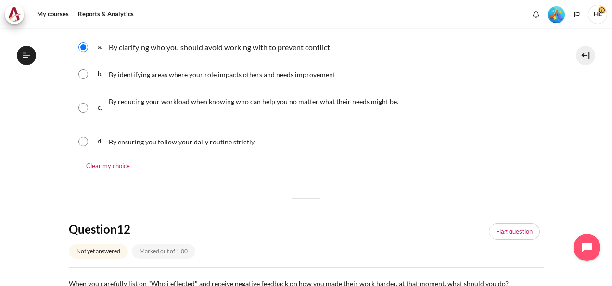
click at [82, 72] on input "Content" at bounding box center [83, 74] width 10 height 10
radio input "true"
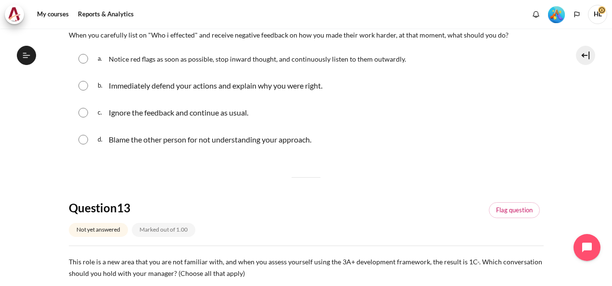
scroll to position [423, 0]
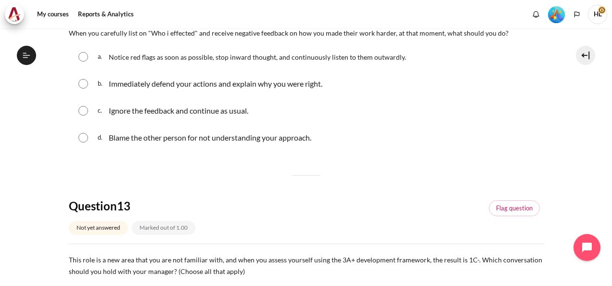
click at [82, 57] on input "Content" at bounding box center [83, 57] width 10 height 10
radio input "true"
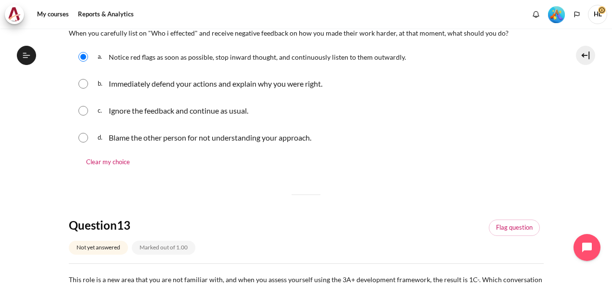
click at [560, 163] on section "My courses OPO VN B2 Graduation Level 1: Required Final Exam (Check-Out Quiz) F…" at bounding box center [305, 271] width 597 height 1333
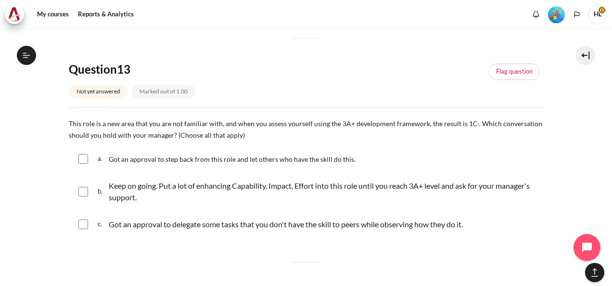
scroll to position [596, 0]
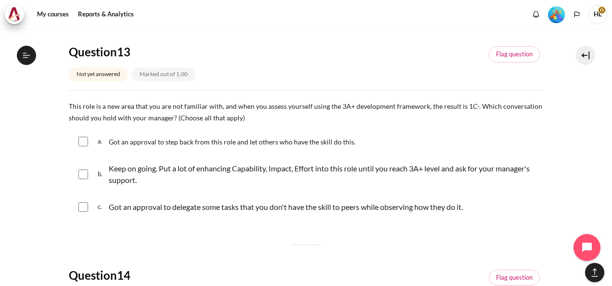
click at [81, 140] on input "Content" at bounding box center [83, 142] width 10 height 10
checkbox input "true"
click at [84, 173] on input "Content" at bounding box center [83, 174] width 10 height 10
checkbox input "true"
click at [582, 203] on section "My courses OPO VN B2 Graduation Level 1: Required Final Exam (Check-Out Quiz) F…" at bounding box center [305, 98] width 597 height 1333
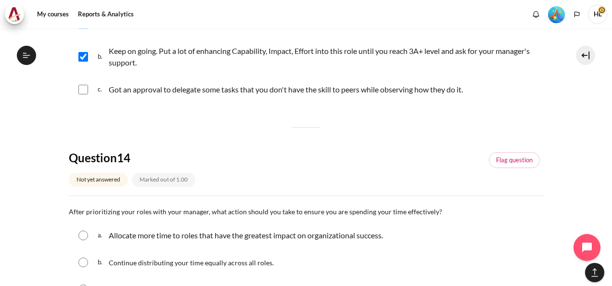
scroll to position [716, 0]
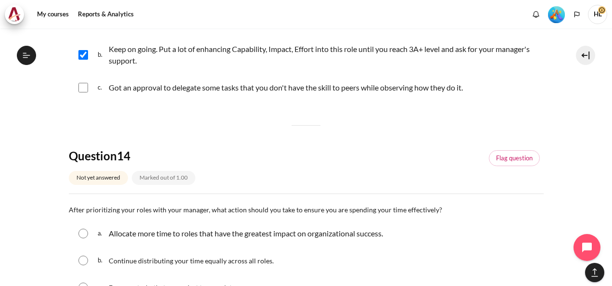
click at [606, 281] on div "My courses OPO VN B2 Graduation Level 1: Required Final Exam (Check-Out Quiz) F…" at bounding box center [306, 156] width 612 height 257
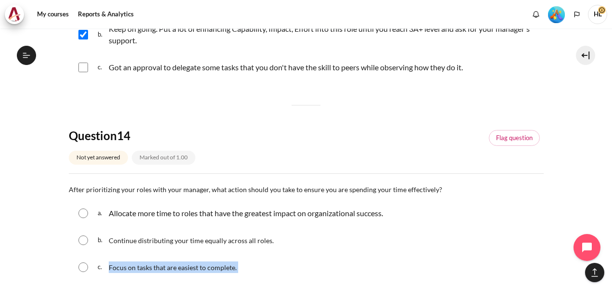
click at [606, 281] on div "My courses OPO VN B2 Graduation Level 1: Required Final Exam (Check-Out Quiz) F…" at bounding box center [306, 156] width 612 height 257
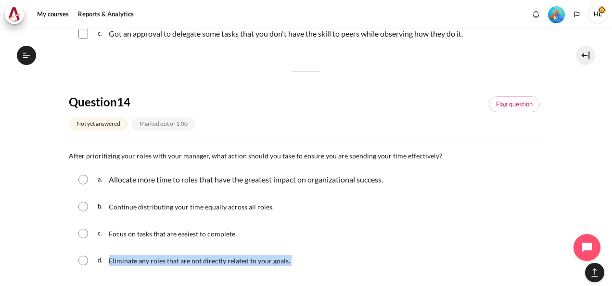
click at [606, 281] on div "My courses OPO VN B2 Graduation Level 1: Required Final Exam (Check-Out Quiz) F…" at bounding box center [306, 156] width 612 height 257
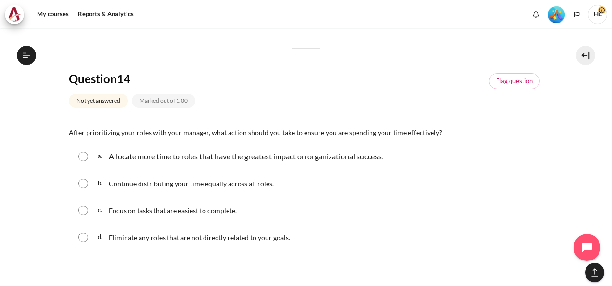
click at [606, 281] on div "My courses OPO VN B2 Graduation Level 1: Required Final Exam (Check-Out Quiz) F…" at bounding box center [306, 156] width 612 height 257
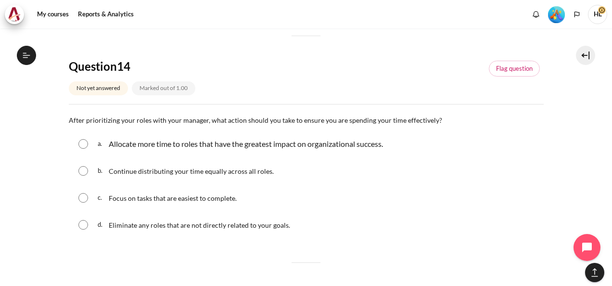
click at [84, 143] on input "Content" at bounding box center [83, 144] width 10 height 10
radio input "true"
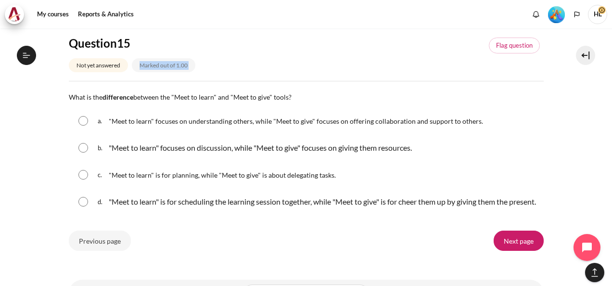
scroll to position [1094, 0]
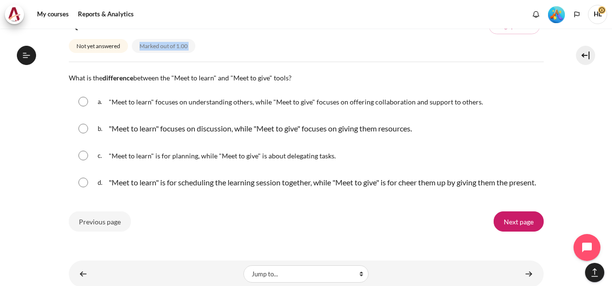
click at [85, 99] on input "Content" at bounding box center [83, 102] width 10 height 10
radio input "true"
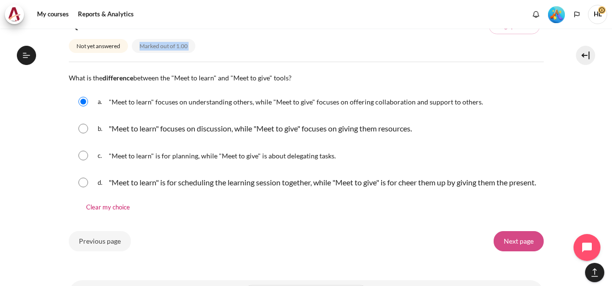
click at [512, 247] on input "Next page" at bounding box center [518, 241] width 50 height 20
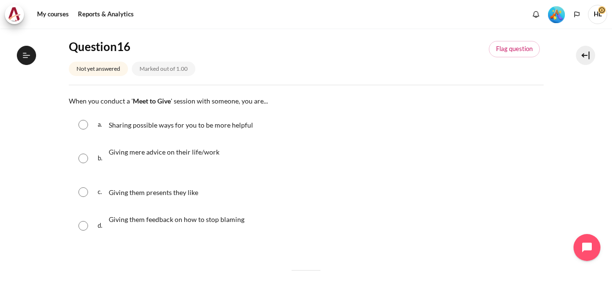
scroll to position [96, 0]
click at [81, 125] on input "Content" at bounding box center [83, 124] width 10 height 10
radio input "true"
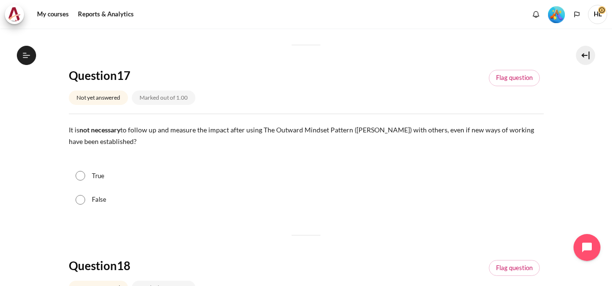
scroll to position [346, 0]
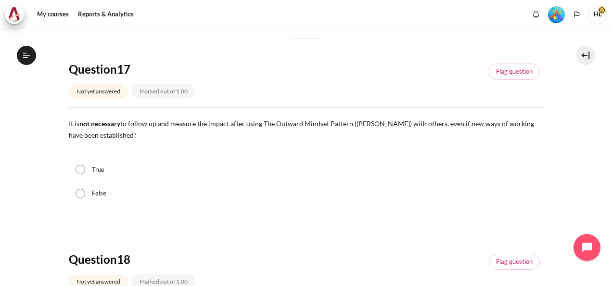
click at [78, 193] on input "False" at bounding box center [80, 194] width 10 height 10
radio input "true"
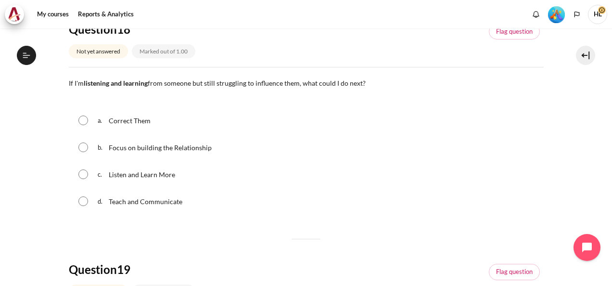
scroll to position [577, 0]
click at [84, 147] on input "Content" at bounding box center [83, 146] width 10 height 10
radio input "true"
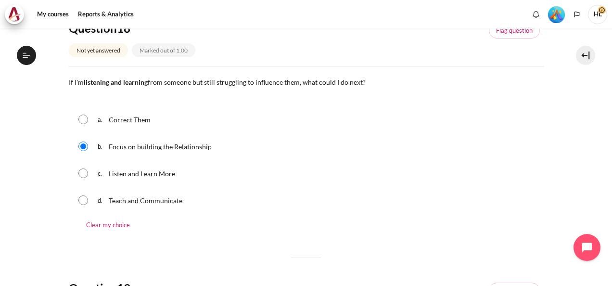
click at [573, 186] on section "My courses OPO VN B2 Graduation Level 1: Required Final Exam (Check-Out Quiz) F…" at bounding box center [305, 101] width 597 height 1300
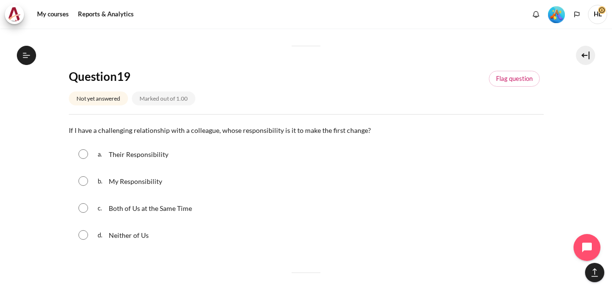
scroll to position [808, 0]
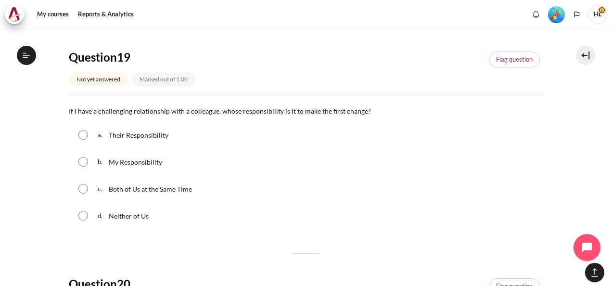
click at [82, 161] on input "Content" at bounding box center [83, 162] width 10 height 10
radio input "true"
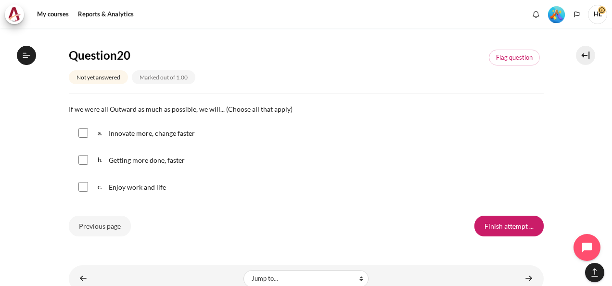
scroll to position [1058, 0]
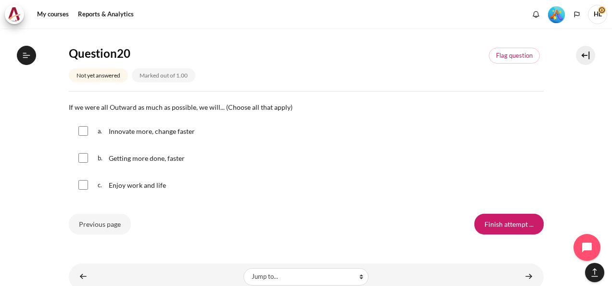
click at [85, 132] on input "Content" at bounding box center [83, 131] width 10 height 10
checkbox input "true"
click at [82, 156] on input "Content" at bounding box center [83, 158] width 10 height 10
checkbox input "true"
click at [79, 187] on input "Content" at bounding box center [83, 185] width 10 height 10
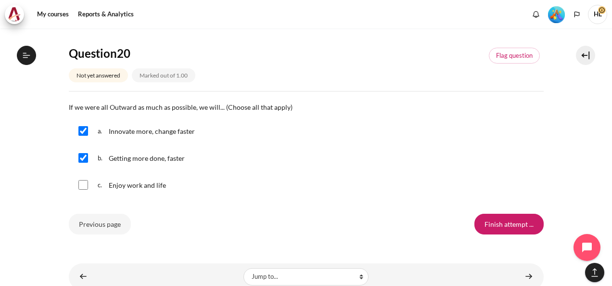
checkbox input "true"
click at [501, 223] on input "Finish attempt ..." at bounding box center [508, 224] width 69 height 20
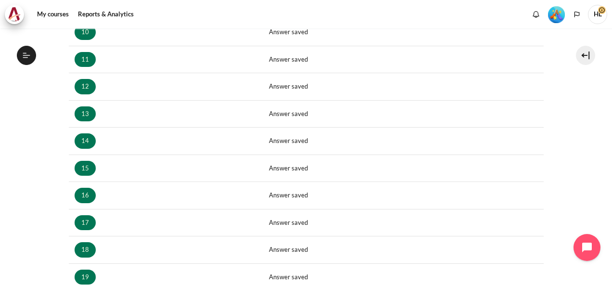
scroll to position [613, 0]
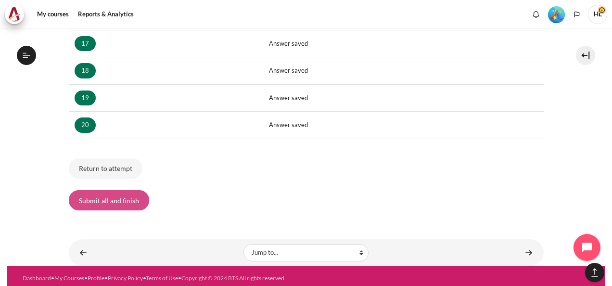
click at [114, 197] on button "Submit all and finish" at bounding box center [109, 200] width 80 height 20
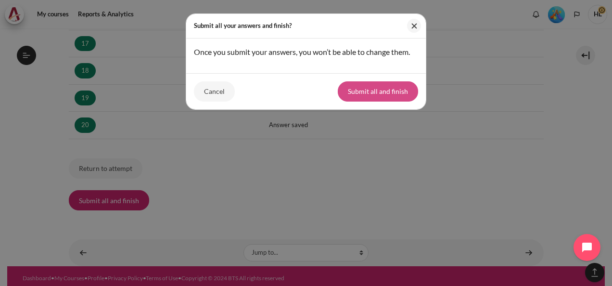
click at [373, 90] on button "Submit all and finish" at bounding box center [378, 91] width 80 height 20
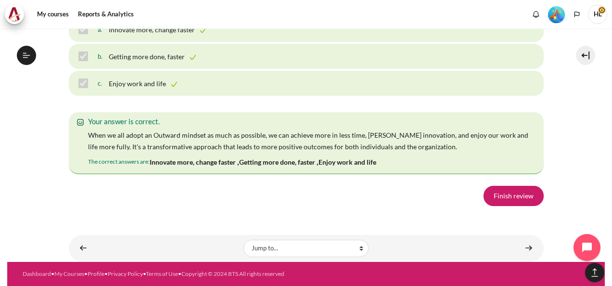
scroll to position [6861, 0]
click at [507, 193] on link "Finish review" at bounding box center [513, 196] width 60 height 20
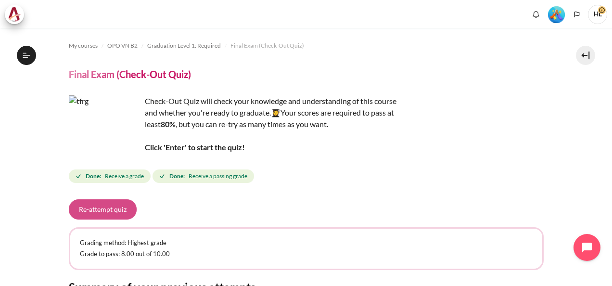
click at [98, 210] on button "Re-attempt quiz" at bounding box center [103, 209] width 68 height 20
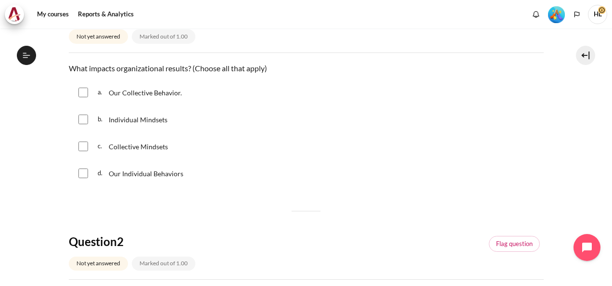
scroll to position [135, 0]
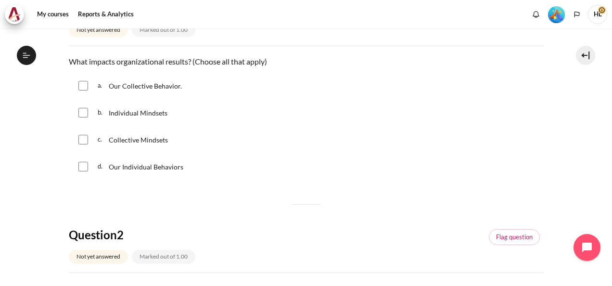
click at [82, 84] on input "Content" at bounding box center [83, 86] width 10 height 10
checkbox input "true"
click at [85, 113] on input "Content" at bounding box center [83, 113] width 10 height 10
checkbox input "true"
click at [84, 139] on input "Content" at bounding box center [83, 140] width 10 height 10
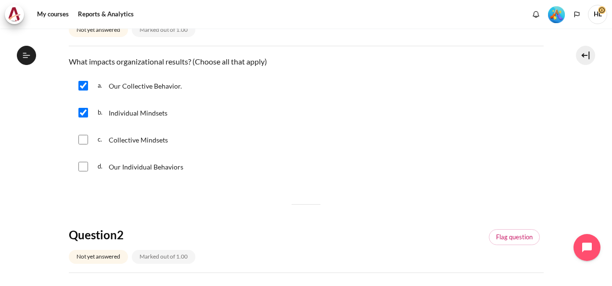
checkbox input "true"
click at [83, 165] on input "Content" at bounding box center [83, 167] width 10 height 10
checkbox input "true"
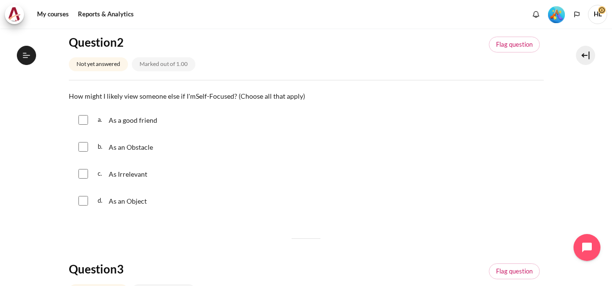
scroll to position [346, 0]
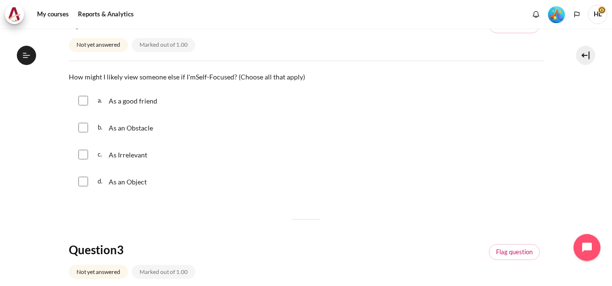
click at [84, 123] on input "Content" at bounding box center [83, 128] width 10 height 10
checkbox input "true"
click at [82, 156] on input "Content" at bounding box center [83, 155] width 10 height 10
checkbox input "true"
click at [82, 180] on input "Content" at bounding box center [83, 181] width 10 height 10
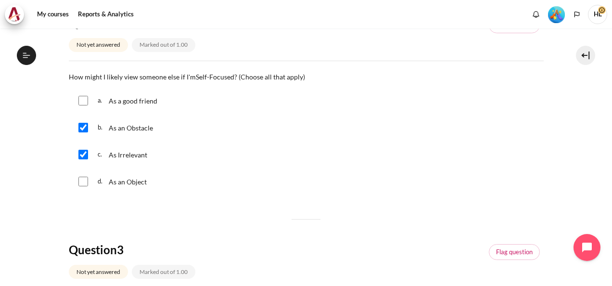
checkbox input "true"
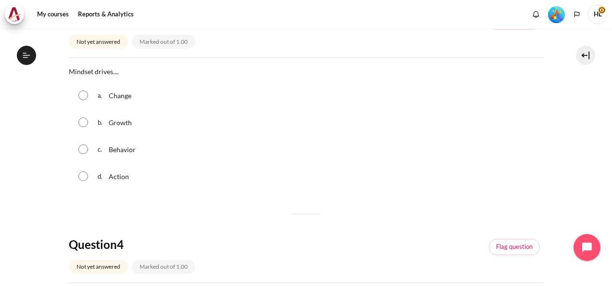
scroll to position [577, 0]
click at [81, 148] on input "Content" at bounding box center [83, 148] width 10 height 10
radio input "true"
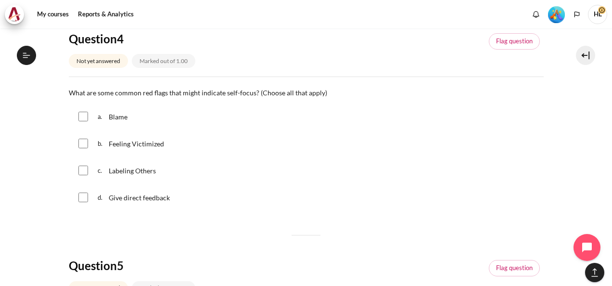
scroll to position [808, 0]
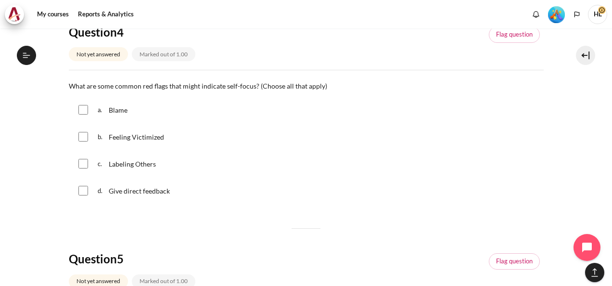
click at [81, 107] on input "Content" at bounding box center [83, 110] width 10 height 10
checkbox input "true"
click at [84, 136] on input "Content" at bounding box center [83, 137] width 10 height 10
checkbox input "true"
click at [85, 164] on input "Content" at bounding box center [83, 164] width 10 height 10
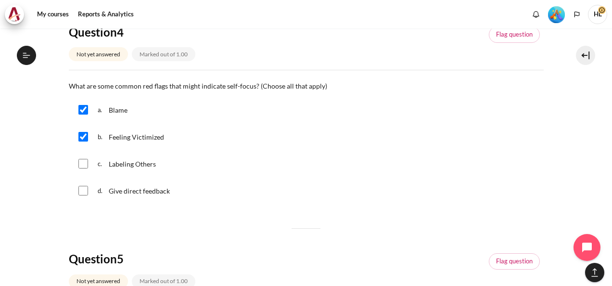
checkbox input "true"
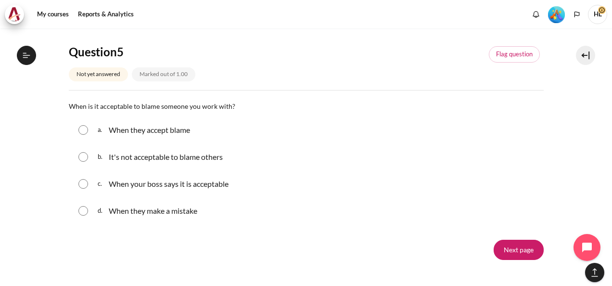
scroll to position [1019, 0]
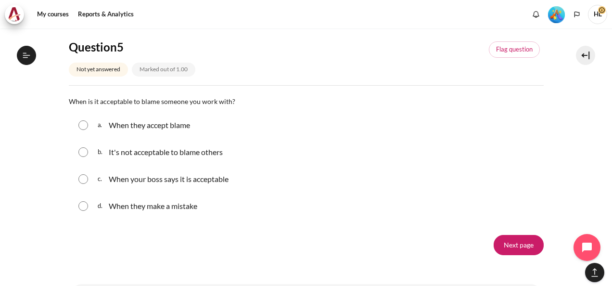
click at [84, 152] on input "Content" at bounding box center [83, 152] width 10 height 10
radio input "true"
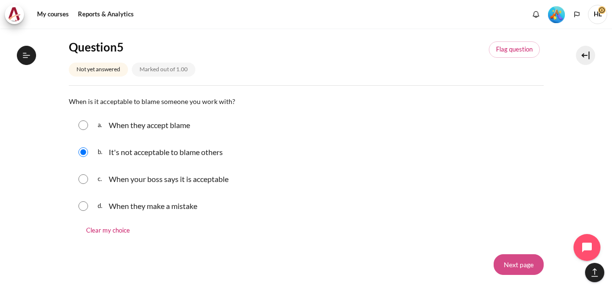
click at [513, 260] on input "Next page" at bounding box center [518, 264] width 50 height 20
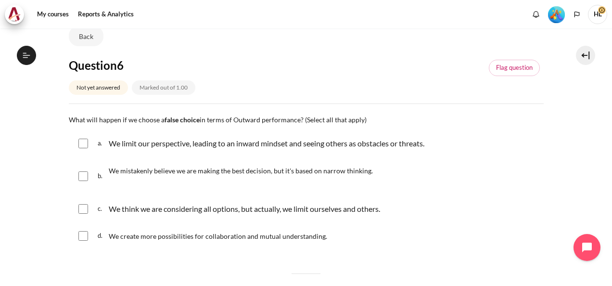
scroll to position [992, 0]
click at [82, 142] on input "Content" at bounding box center [83, 143] width 10 height 10
checkbox input "true"
click at [86, 177] on input "Content" at bounding box center [83, 176] width 10 height 10
checkbox input "true"
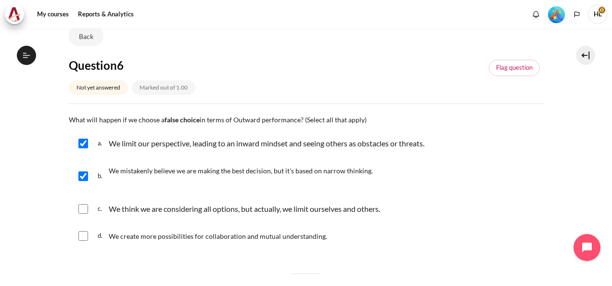
click at [84, 209] on input "Content" at bounding box center [83, 209] width 10 height 10
checkbox input "true"
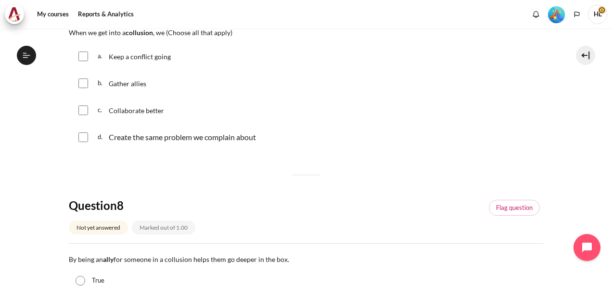
scroll to position [423, 0]
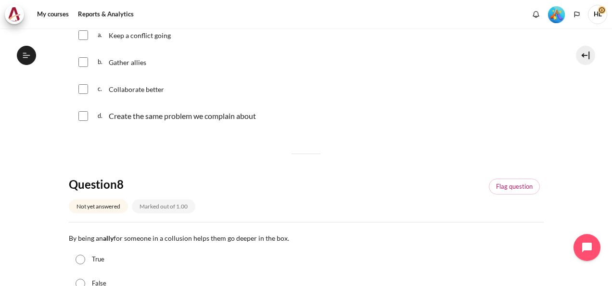
click at [82, 34] on input "Content" at bounding box center [83, 35] width 10 height 10
checkbox input "true"
click at [83, 64] on input "Content" at bounding box center [83, 62] width 10 height 10
checkbox input "true"
click at [81, 113] on input "Content" at bounding box center [83, 116] width 10 height 10
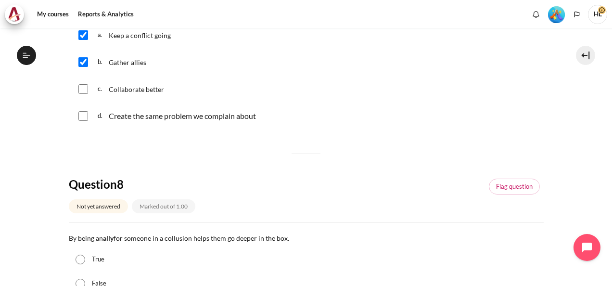
checkbox input "true"
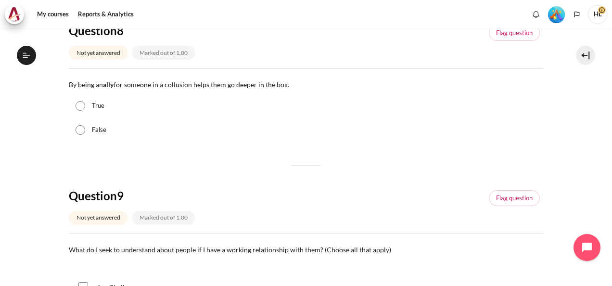
scroll to position [577, 0]
click at [80, 110] on div "True" at bounding box center [306, 105] width 475 height 24
click at [80, 107] on input "True" at bounding box center [80, 106] width 10 height 10
radio input "true"
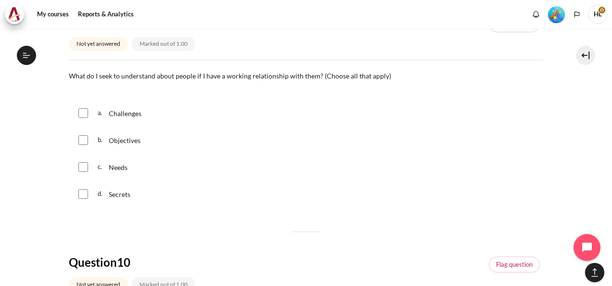
scroll to position [769, 0]
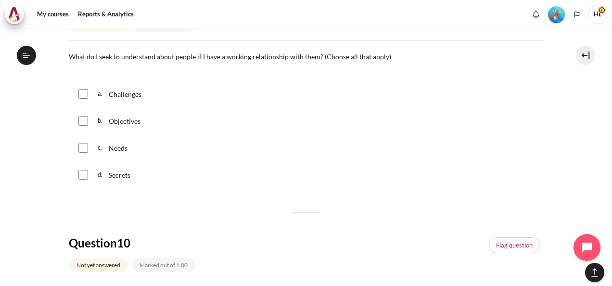
click at [83, 93] on input "Content" at bounding box center [83, 94] width 10 height 10
checkbox input "true"
click at [82, 123] on input "Content" at bounding box center [83, 121] width 10 height 10
checkbox input "true"
click at [85, 151] on input "Content" at bounding box center [83, 148] width 10 height 10
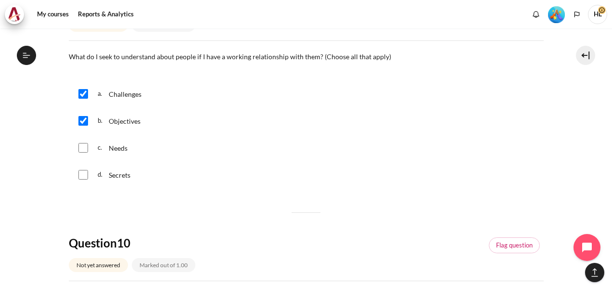
checkbox input "true"
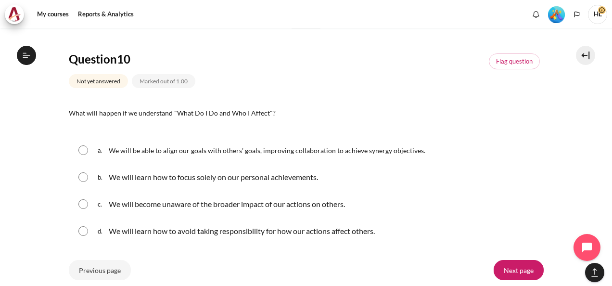
scroll to position [962, 0]
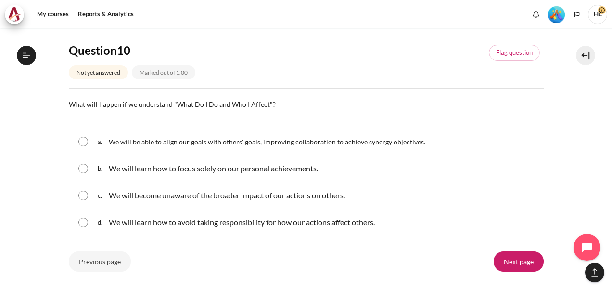
click at [82, 139] on input "Content" at bounding box center [83, 142] width 10 height 10
radio input "true"
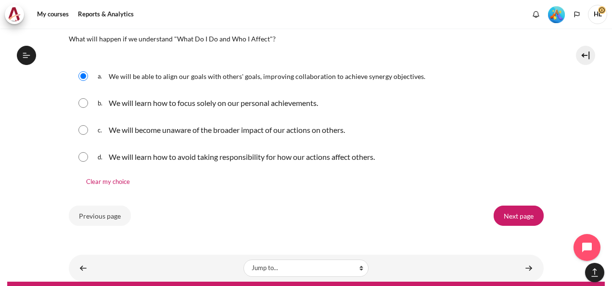
scroll to position [1039, 0]
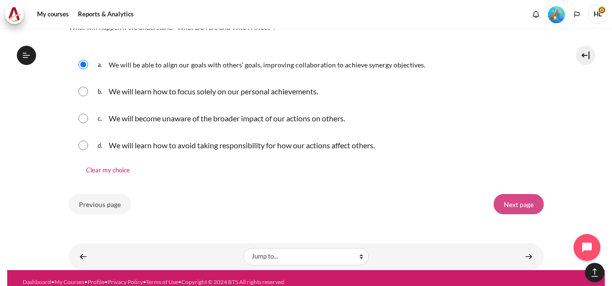
click at [496, 201] on input "Next page" at bounding box center [518, 204] width 50 height 20
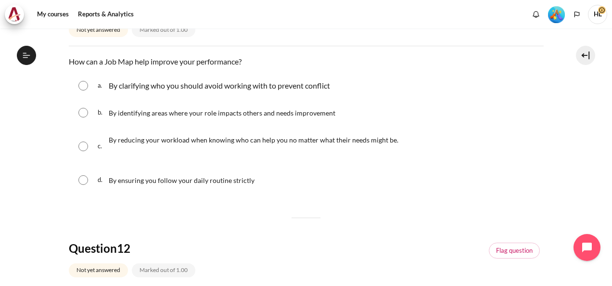
scroll to position [992, 0]
click at [83, 113] on input "Content" at bounding box center [83, 113] width 10 height 10
radio input "true"
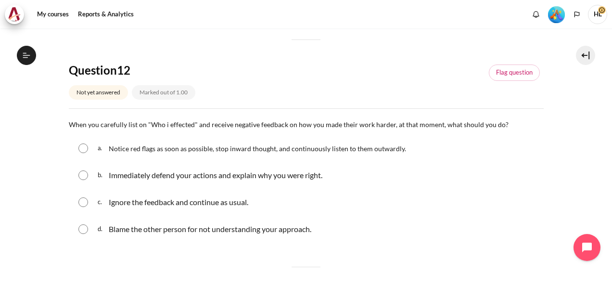
scroll to position [346, 0]
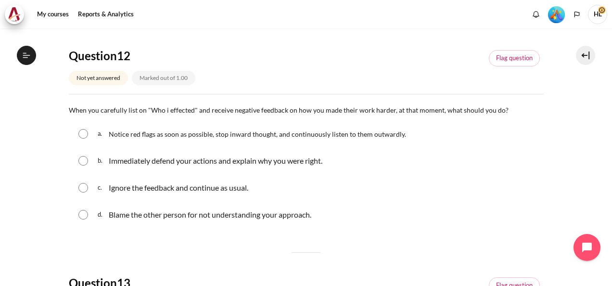
click at [82, 135] on input "Content" at bounding box center [83, 134] width 10 height 10
radio input "true"
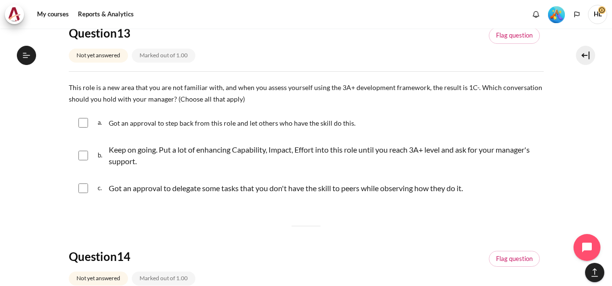
scroll to position [616, 0]
click at [84, 119] on input "Content" at bounding box center [83, 122] width 10 height 10
checkbox input "true"
click at [85, 156] on input "Content" at bounding box center [83, 155] width 10 height 10
checkbox input "true"
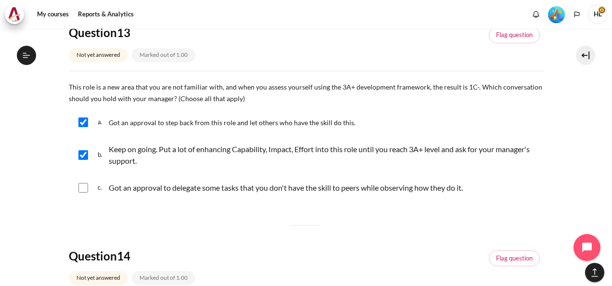
click at [83, 187] on input "Content" at bounding box center [83, 188] width 10 height 10
checkbox input "true"
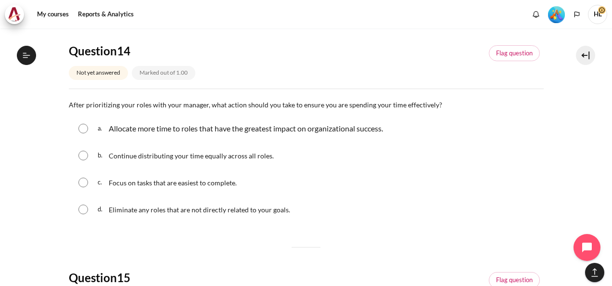
scroll to position [827, 0]
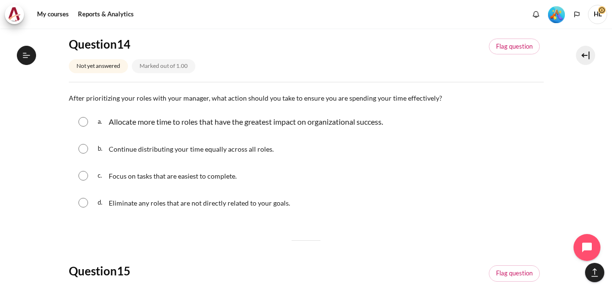
click at [82, 119] on input "Content" at bounding box center [83, 122] width 10 height 10
radio input "true"
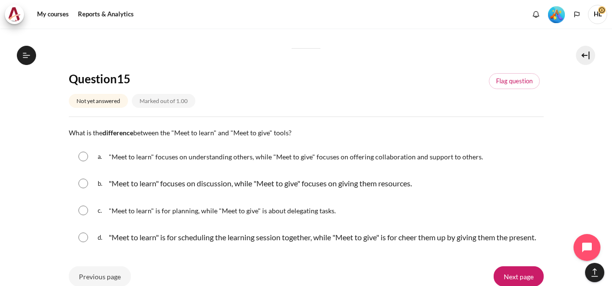
scroll to position [1058, 0]
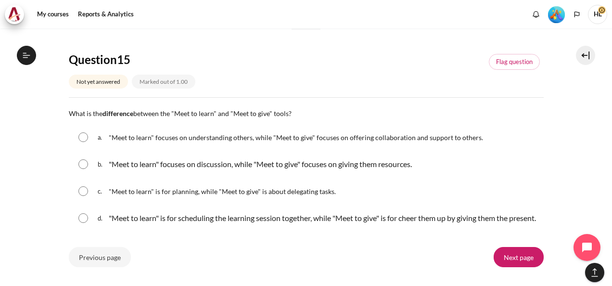
click at [83, 138] on input "Content" at bounding box center [83, 137] width 10 height 10
radio input "true"
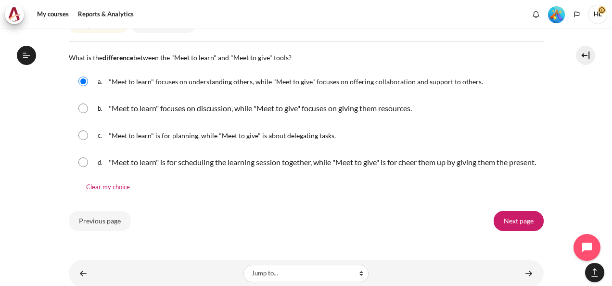
scroll to position [1116, 0]
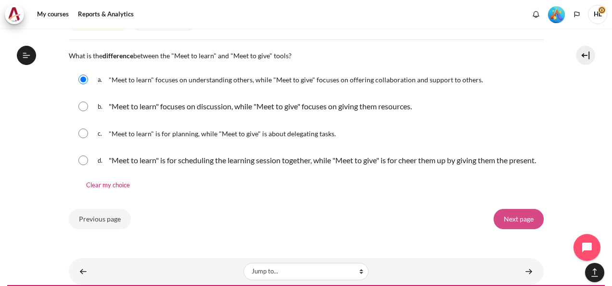
click at [515, 224] on input "Next page" at bounding box center [518, 219] width 50 height 20
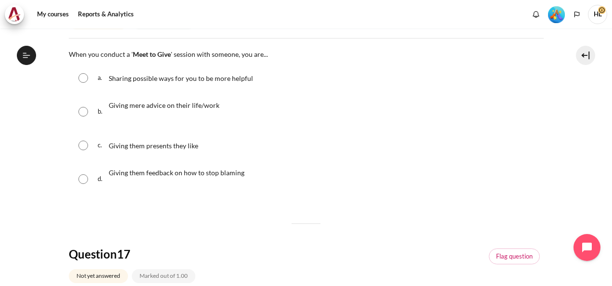
scroll to position [154, 0]
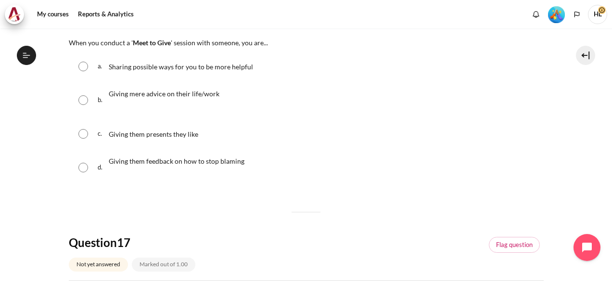
click at [83, 64] on input "Content" at bounding box center [83, 67] width 10 height 10
radio input "true"
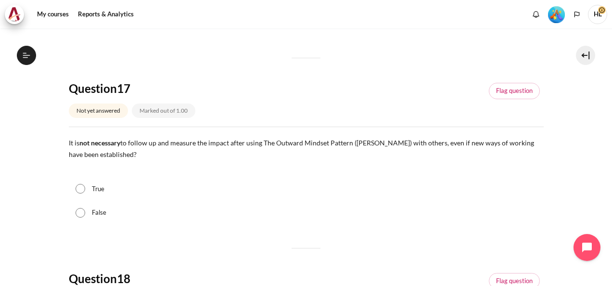
scroll to position [365, 0]
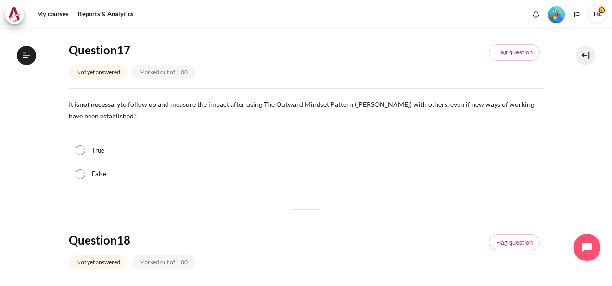
click at [83, 174] on input "False" at bounding box center [80, 174] width 10 height 10
radio input "true"
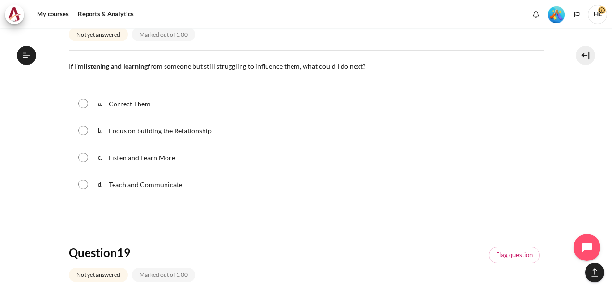
scroll to position [596, 0]
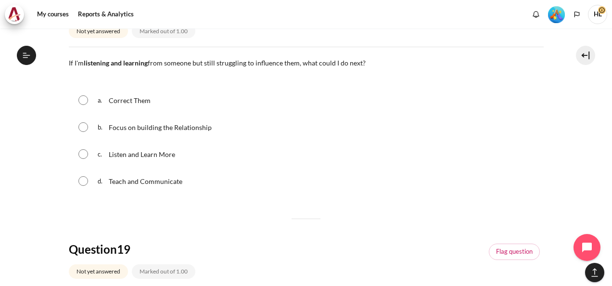
click at [85, 125] on input "Content" at bounding box center [83, 127] width 10 height 10
radio input "true"
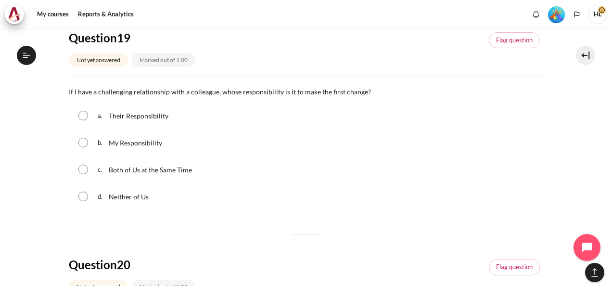
scroll to position [846, 0]
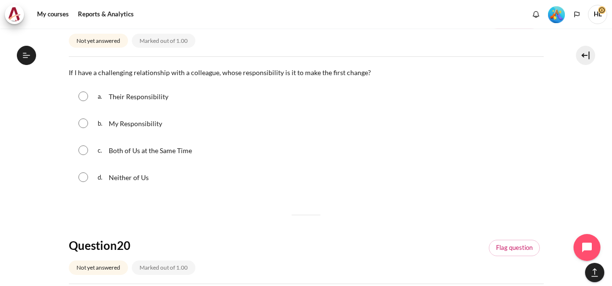
click at [83, 120] on input "Content" at bounding box center [83, 123] width 10 height 10
radio input "true"
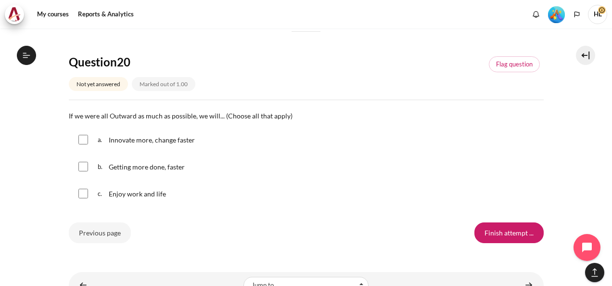
scroll to position [1058, 0]
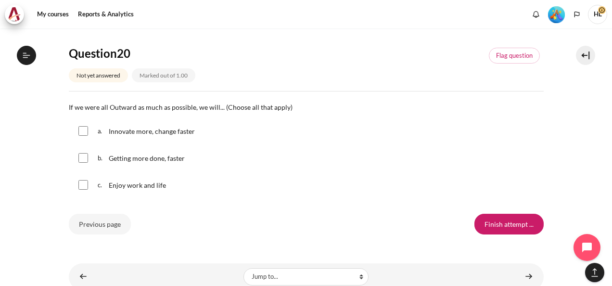
click at [83, 129] on input "Content" at bounding box center [83, 131] width 10 height 10
checkbox input "true"
click at [81, 158] on input "Content" at bounding box center [83, 158] width 10 height 10
checkbox input "true"
click at [81, 185] on input "Content" at bounding box center [83, 185] width 10 height 10
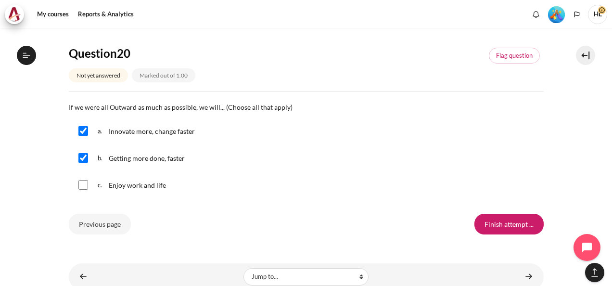
checkbox input "true"
click at [511, 222] on input "Finish attempt ..." at bounding box center [508, 224] width 69 height 20
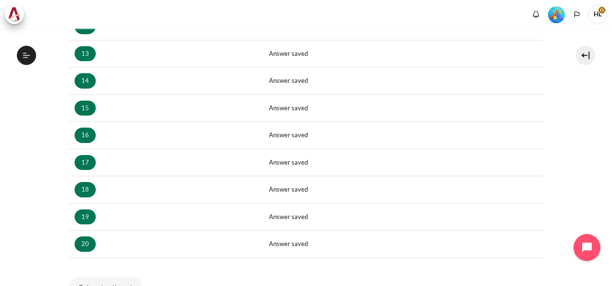
scroll to position [613, 0]
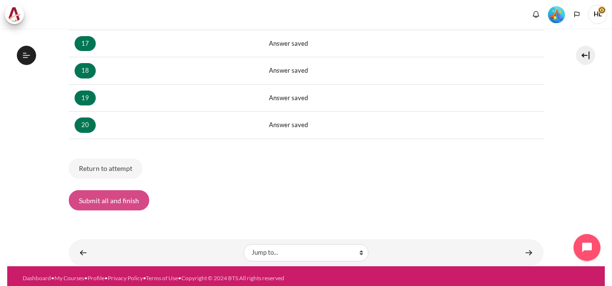
click at [105, 199] on button "Submit all and finish" at bounding box center [109, 200] width 80 height 20
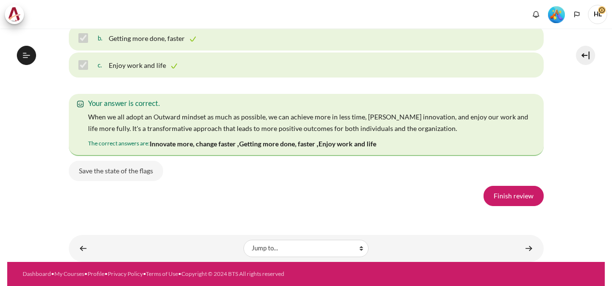
scroll to position [6870, 0]
click at [512, 193] on link "Finish review" at bounding box center [513, 196] width 60 height 20
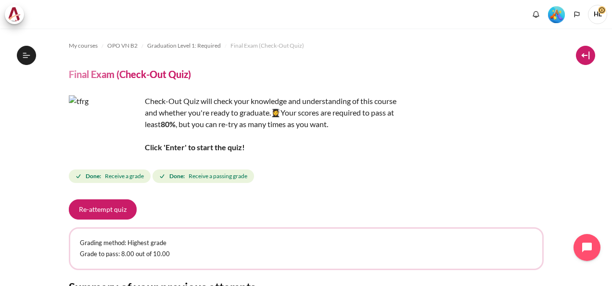
click at [583, 53] on button at bounding box center [585, 55] width 19 height 19
click at [25, 59] on icon at bounding box center [26, 55] width 9 height 9
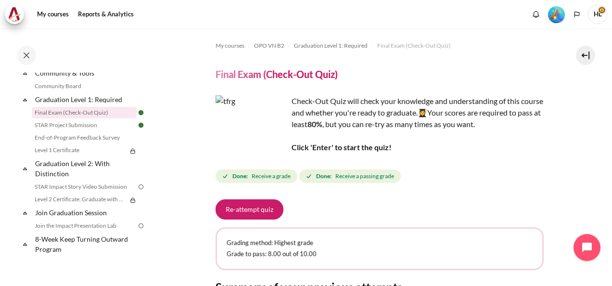
scroll to position [1040, 0]
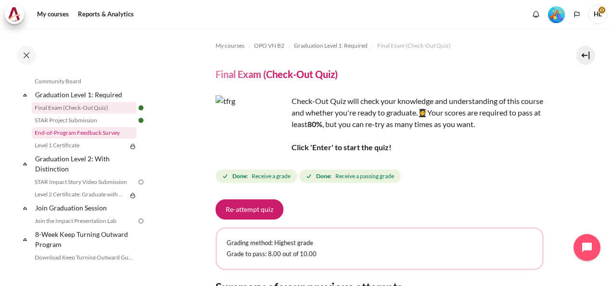
click at [102, 138] on link "End-of-Program Feedback Survey" at bounding box center [84, 133] width 105 height 12
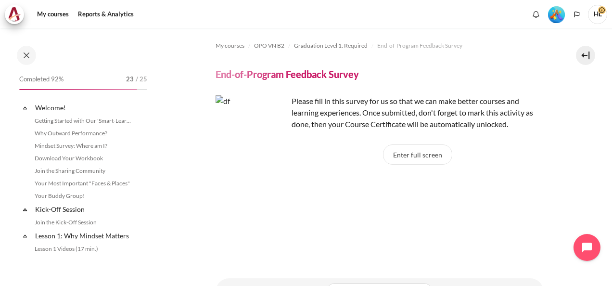
scroll to position [1017, 0]
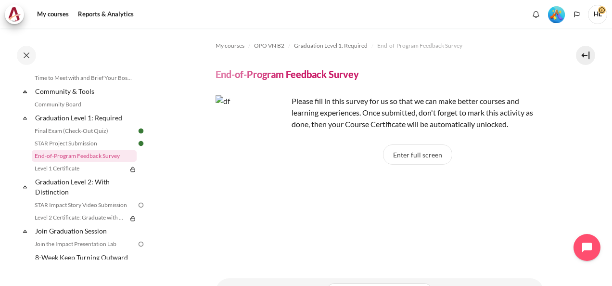
click at [160, 149] on section "My courses OPO VN B2 Graduation Level 1: Required End-of-Program Feedback Surve…" at bounding box center [379, 166] width 451 height 277
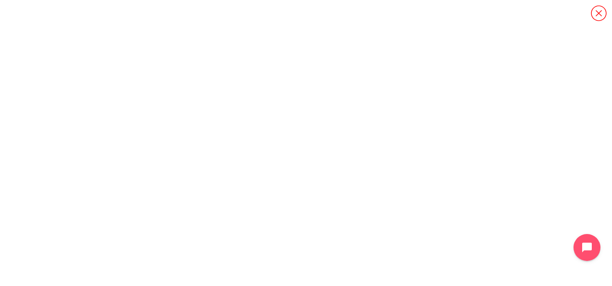
scroll to position [918, 0]
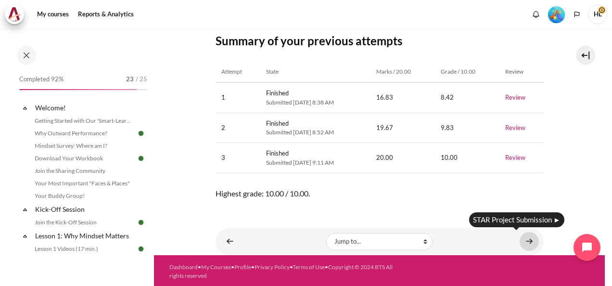
click at [519, 238] on link "Content" at bounding box center [528, 241] width 19 height 19
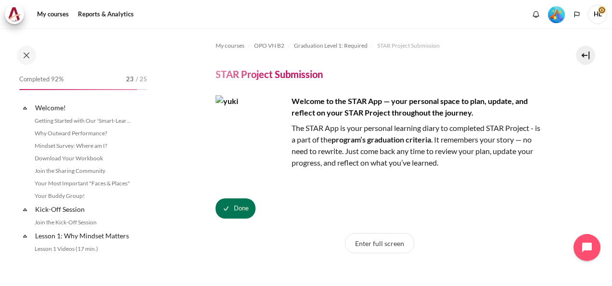
scroll to position [1005, 0]
